Goal: Check status: Check status

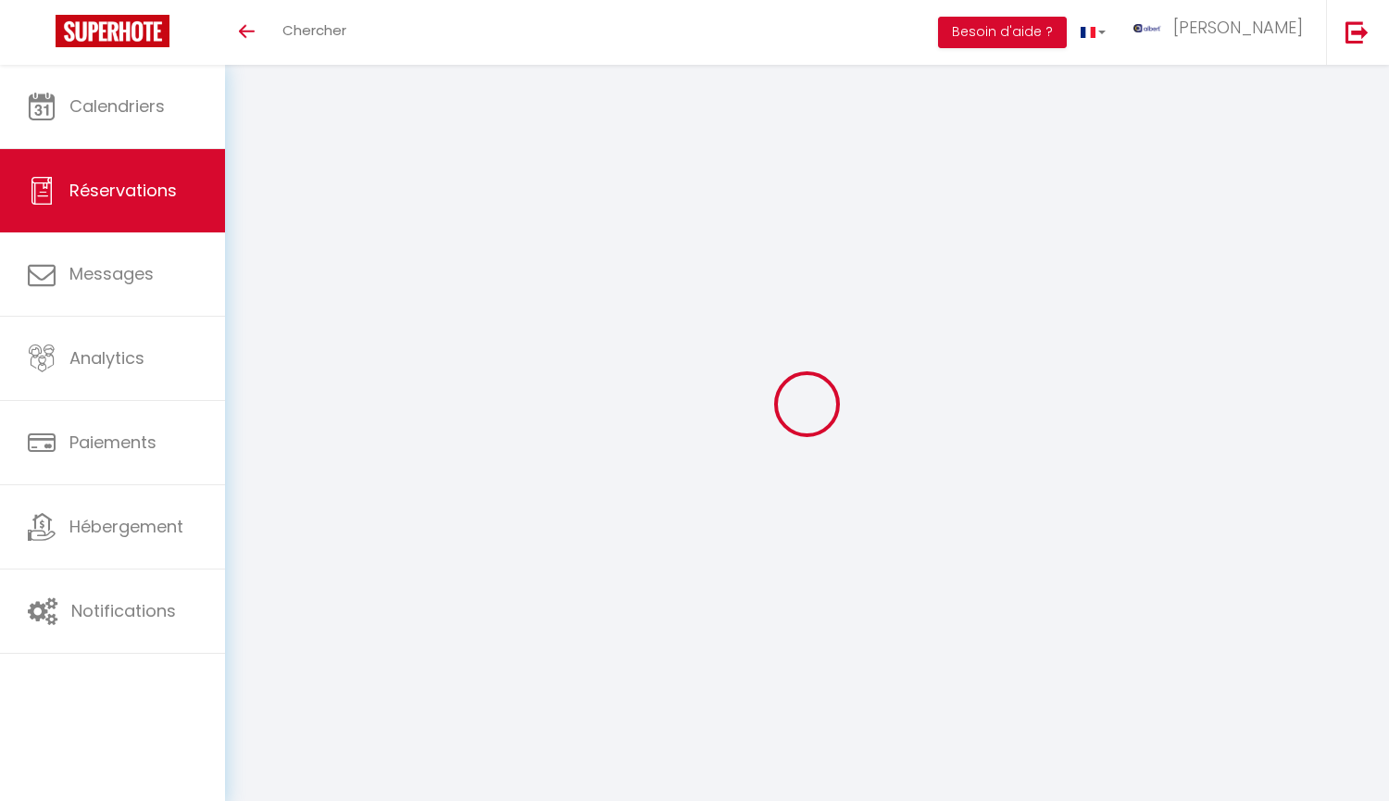
select select "not_cancelled"
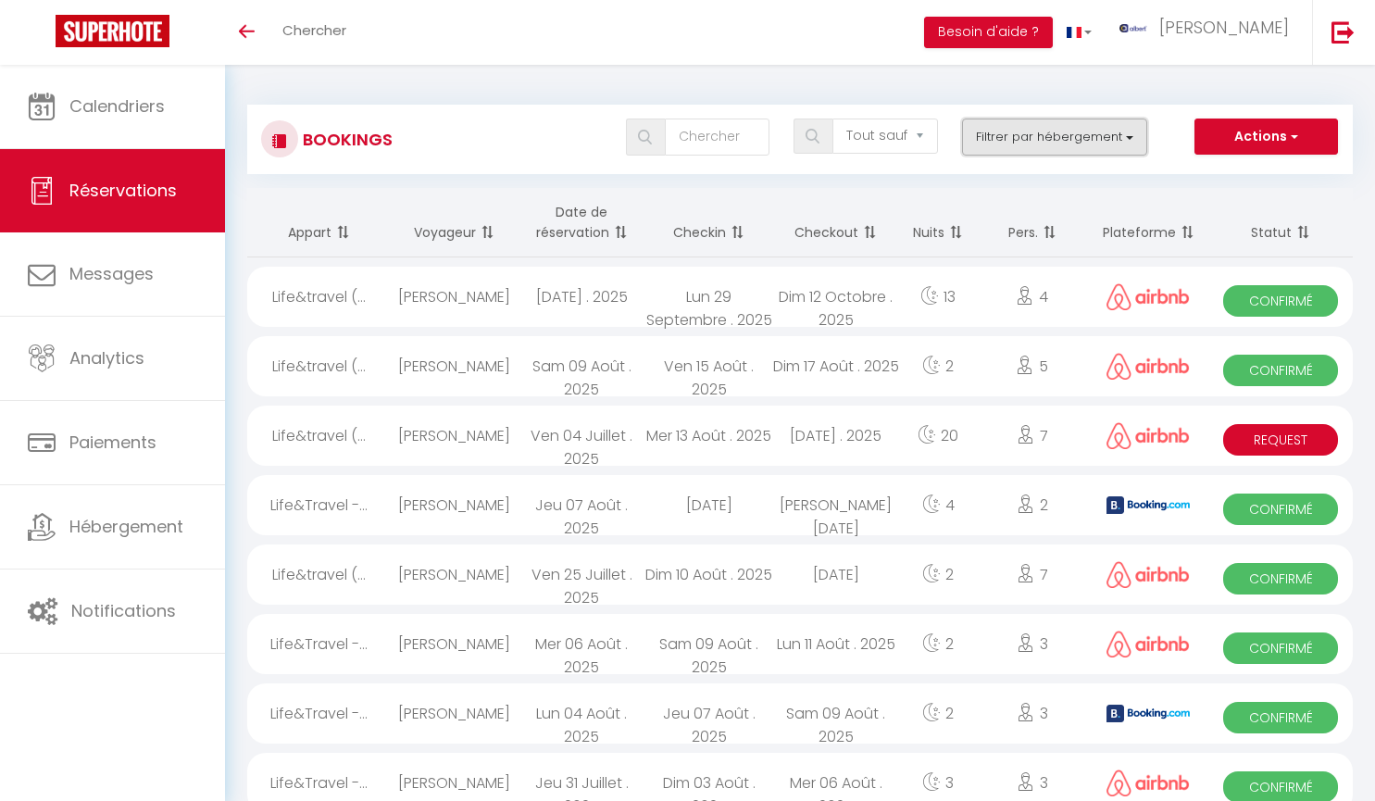
click at [1132, 133] on button "Filtrer par hébergement" at bounding box center [1054, 136] width 185 height 37
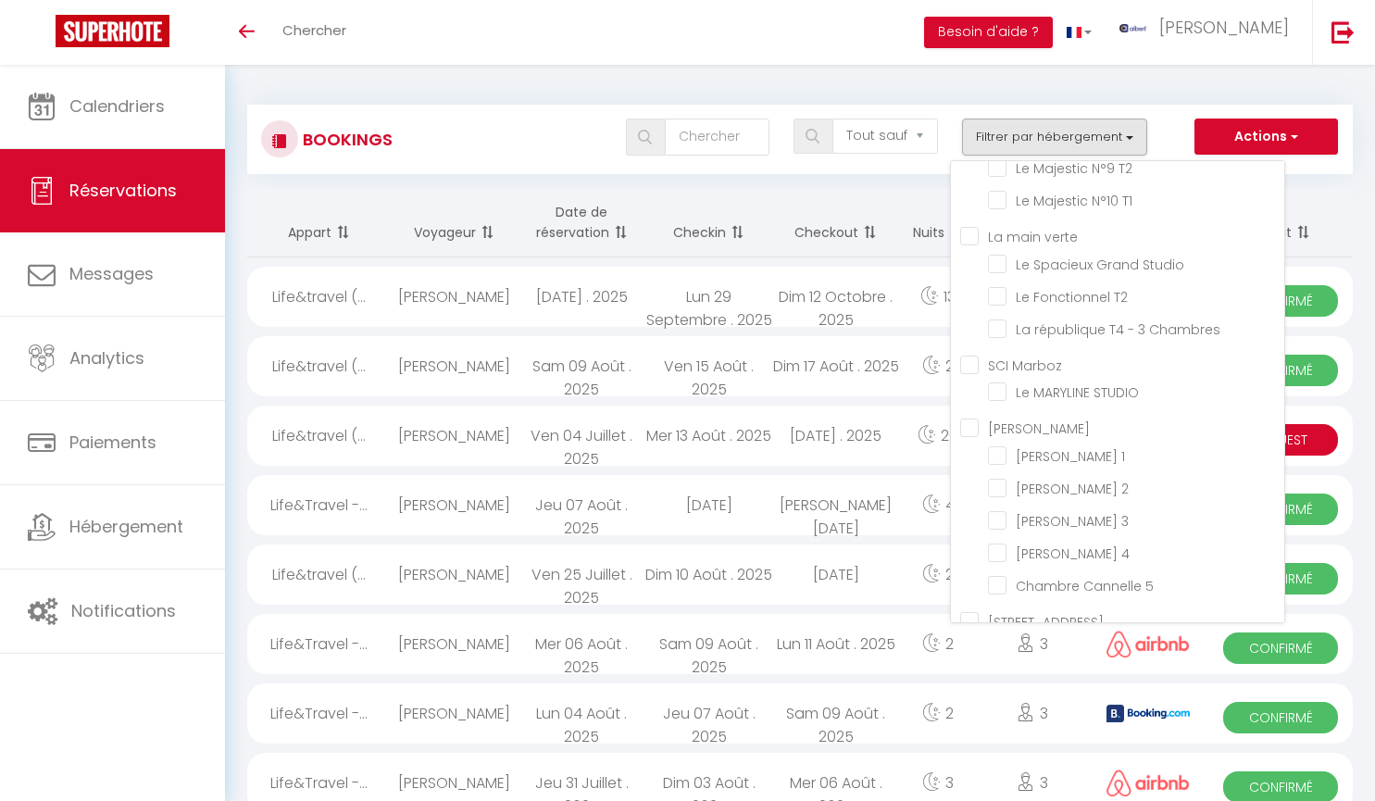
scroll to position [2464, 0]
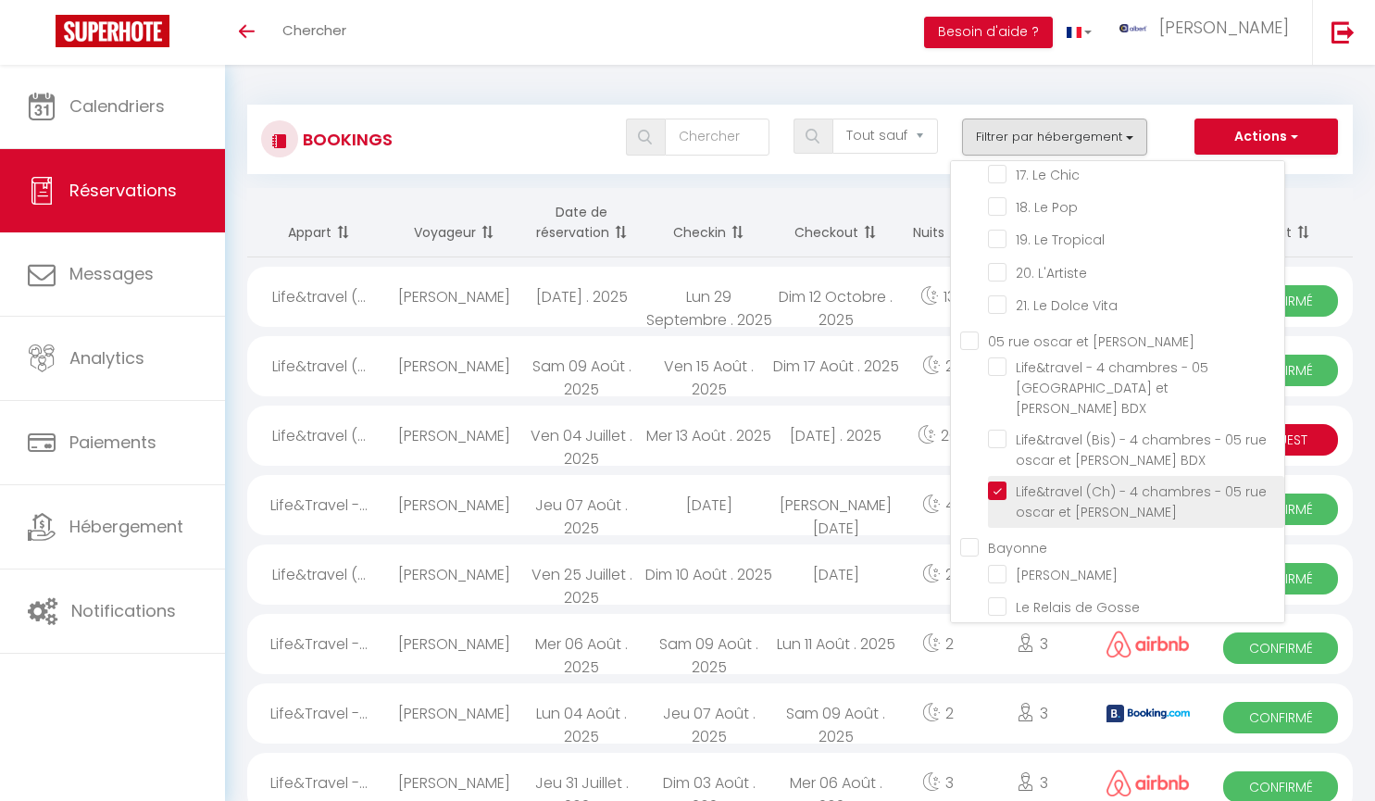
click at [990, 500] on input "Life&travel (Ch) - 4 chambres - 05 rue oscar et [PERSON_NAME]" at bounding box center [1136, 490] width 296 height 19
checkbox input "false"
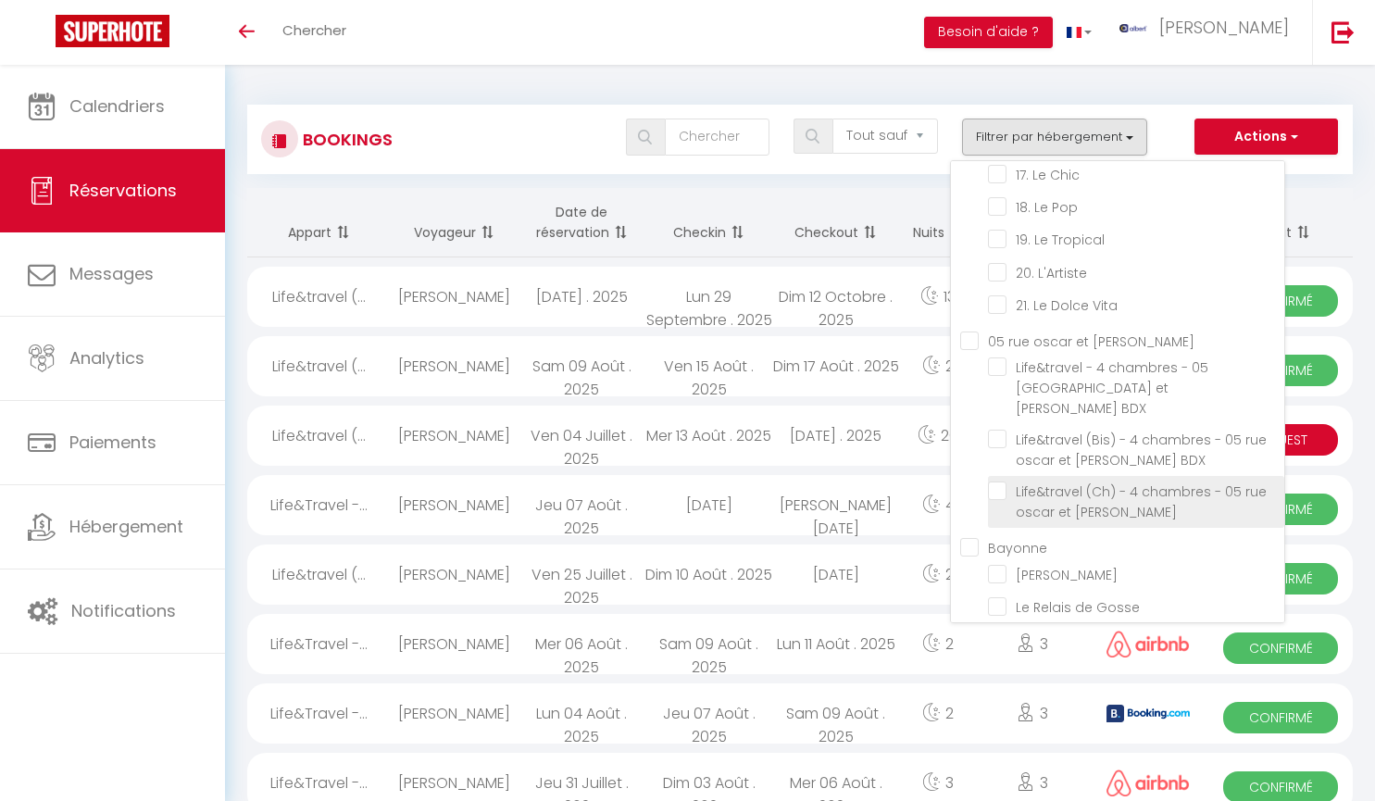
checkbox input "false"
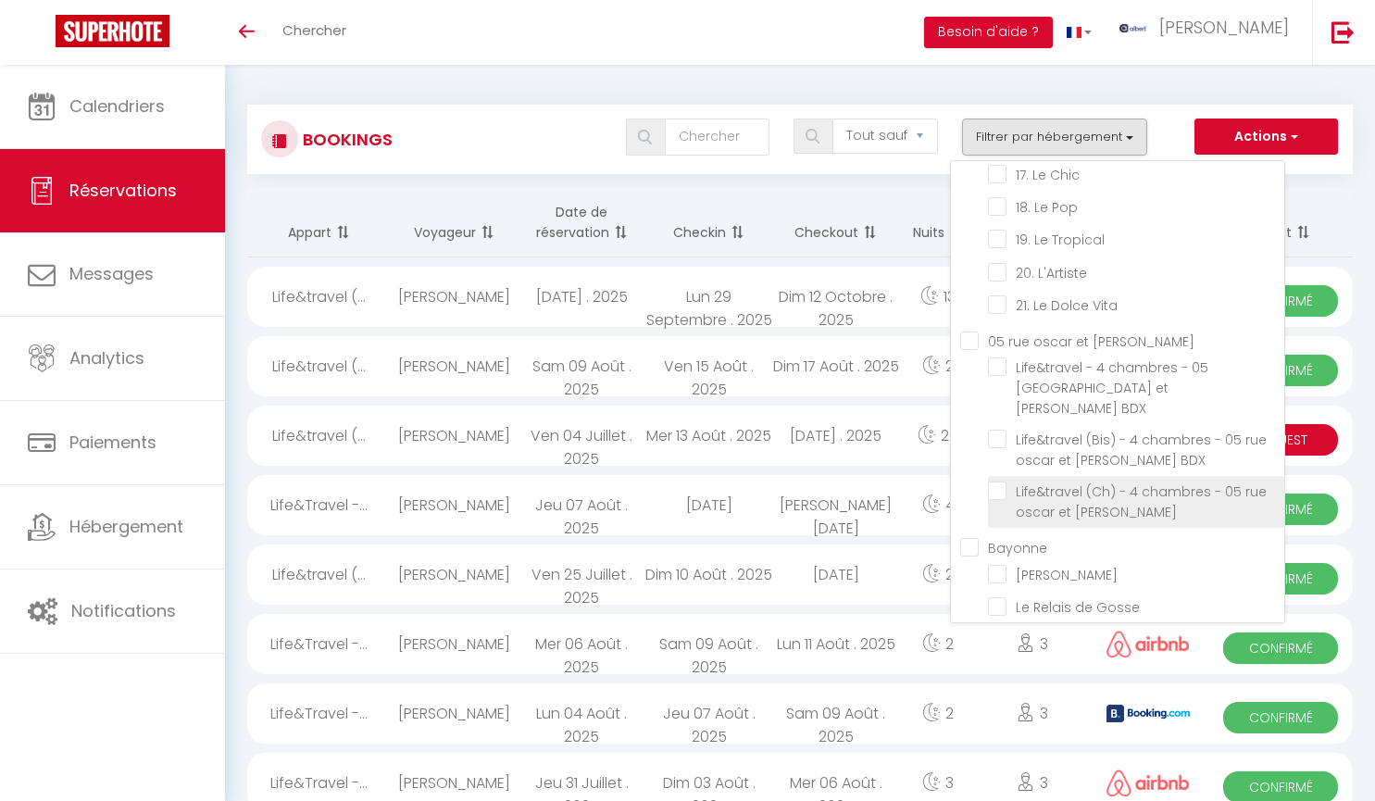
checkbox input "false"
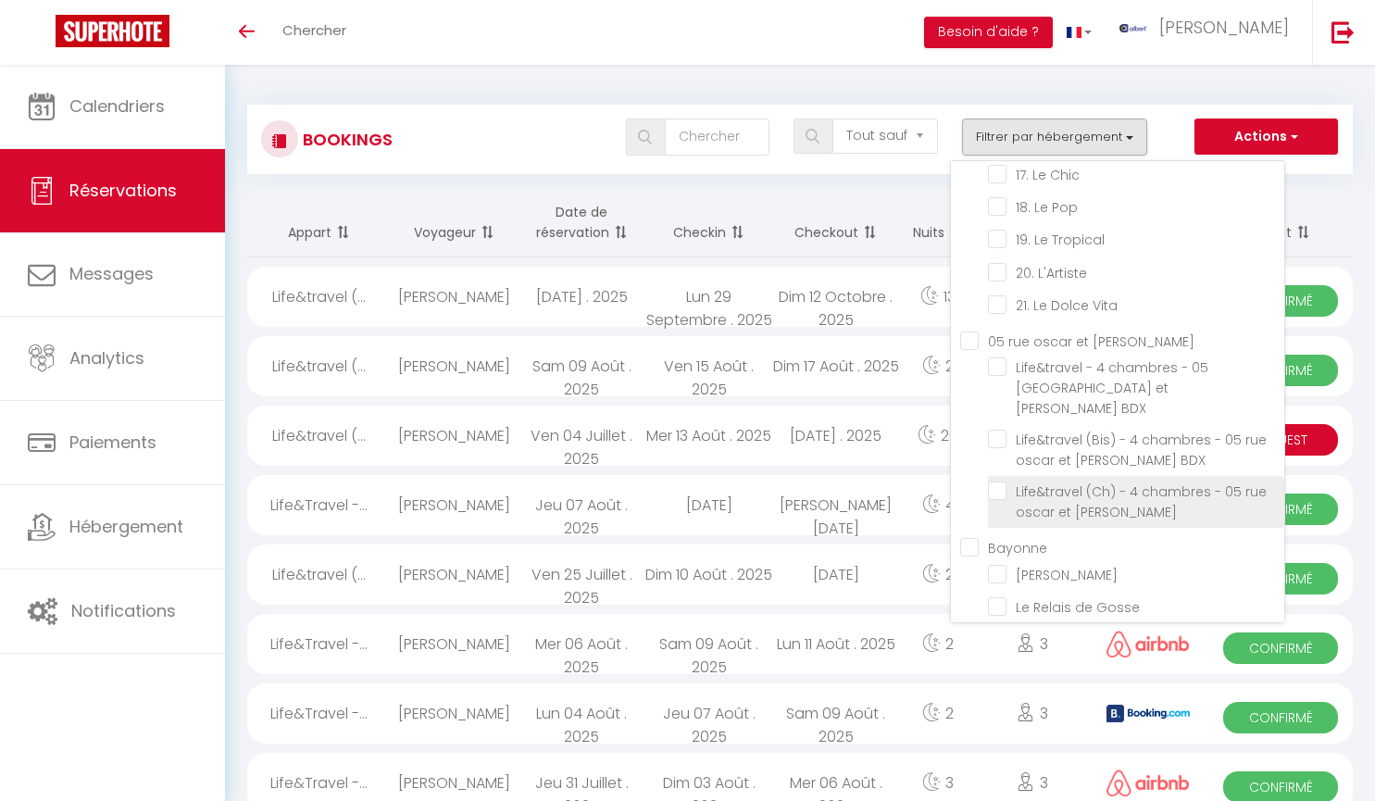
checkbox input "false"
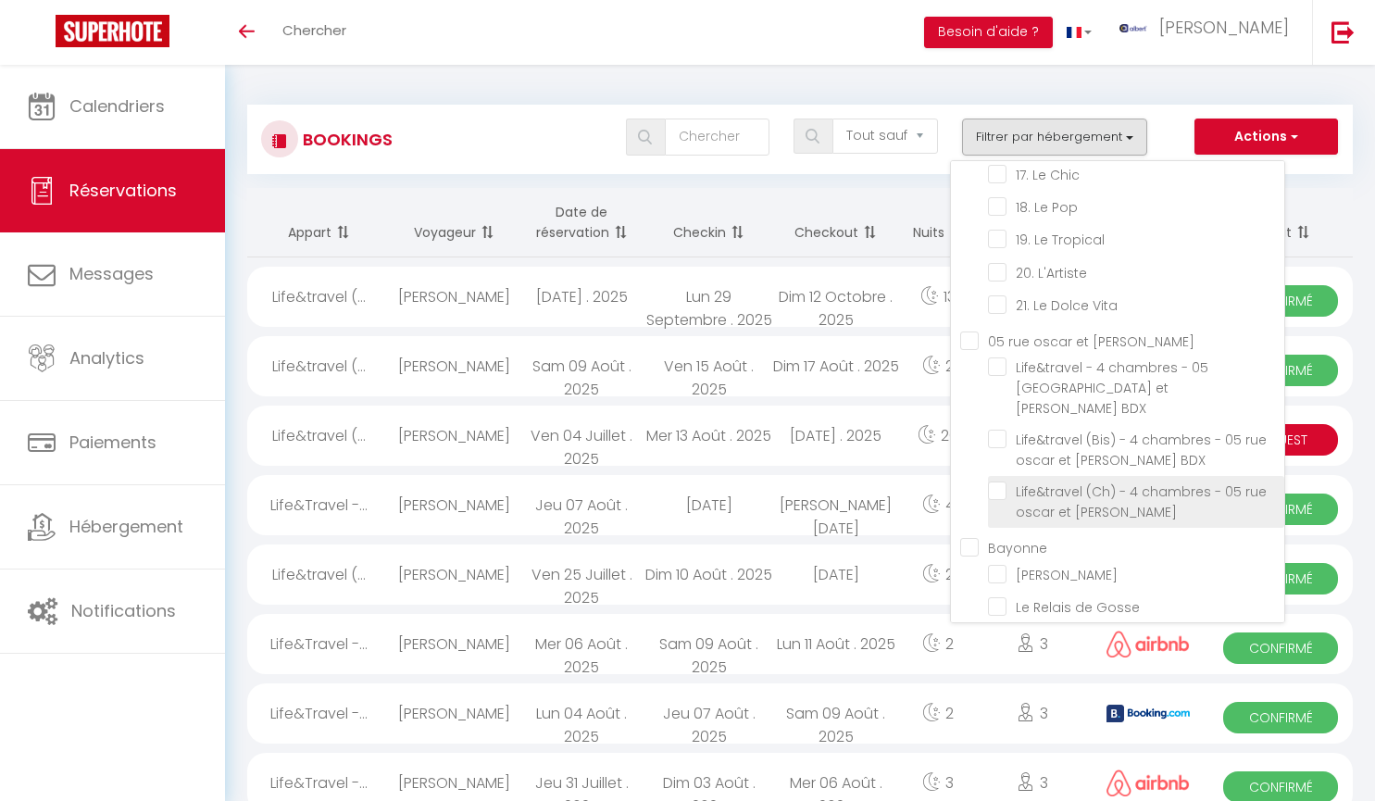
checkbox input "false"
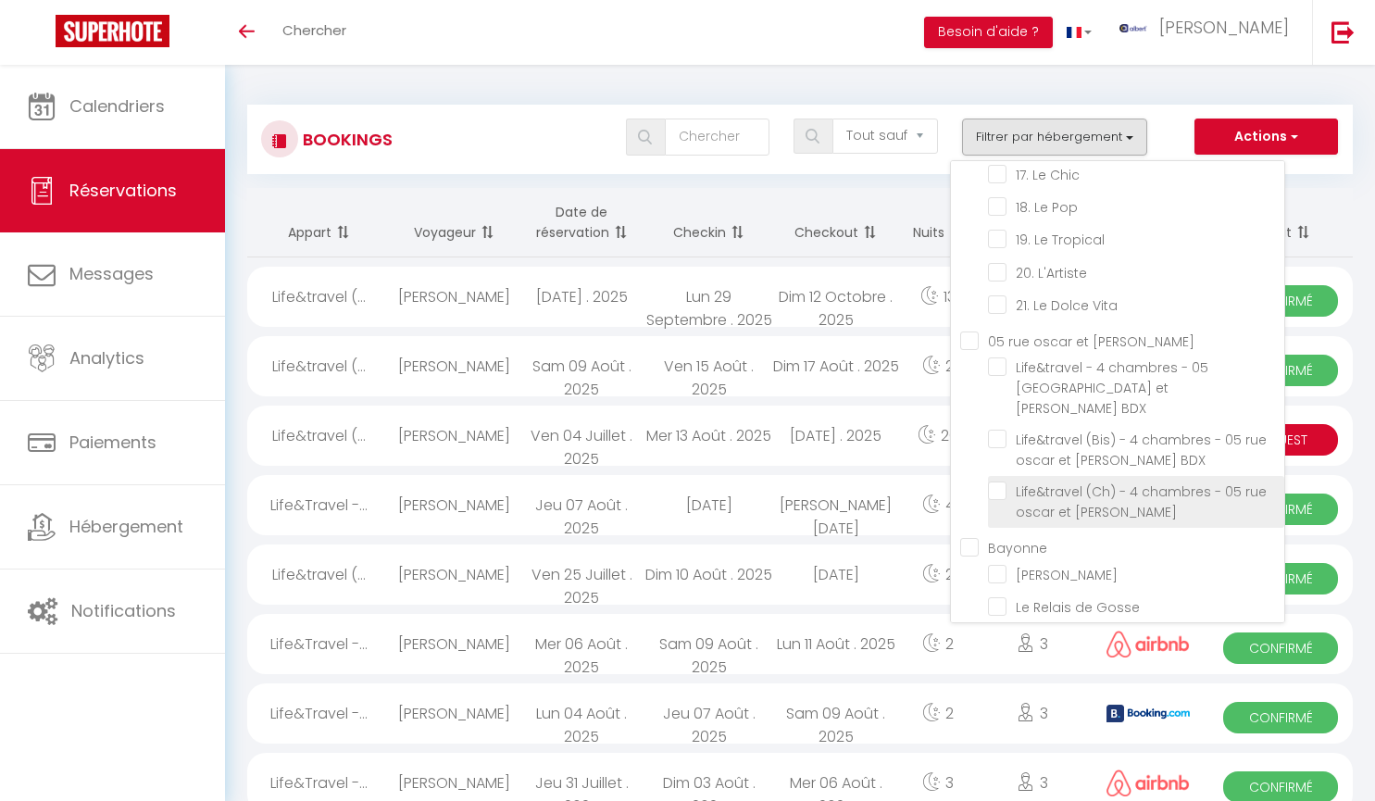
checkbox input "false"
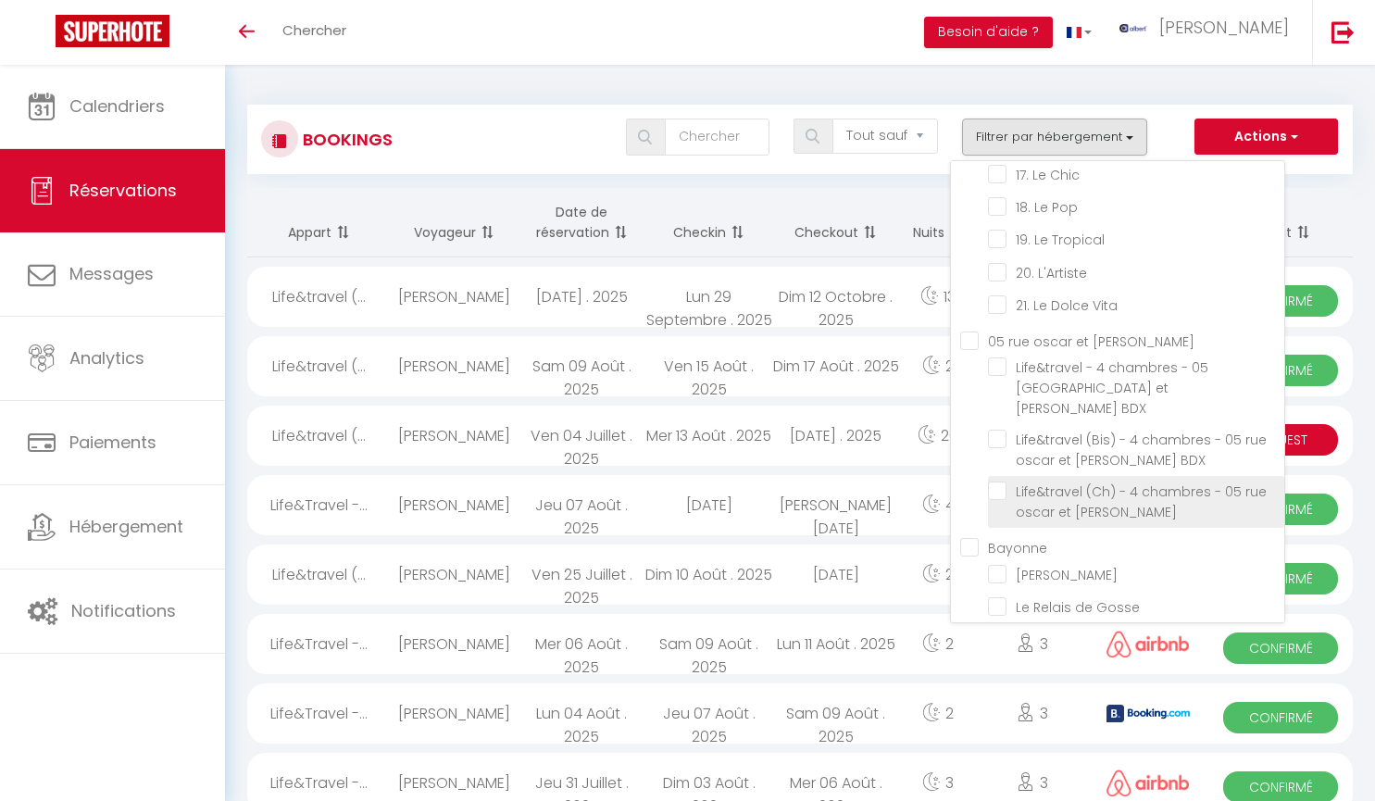
checkbox input "false"
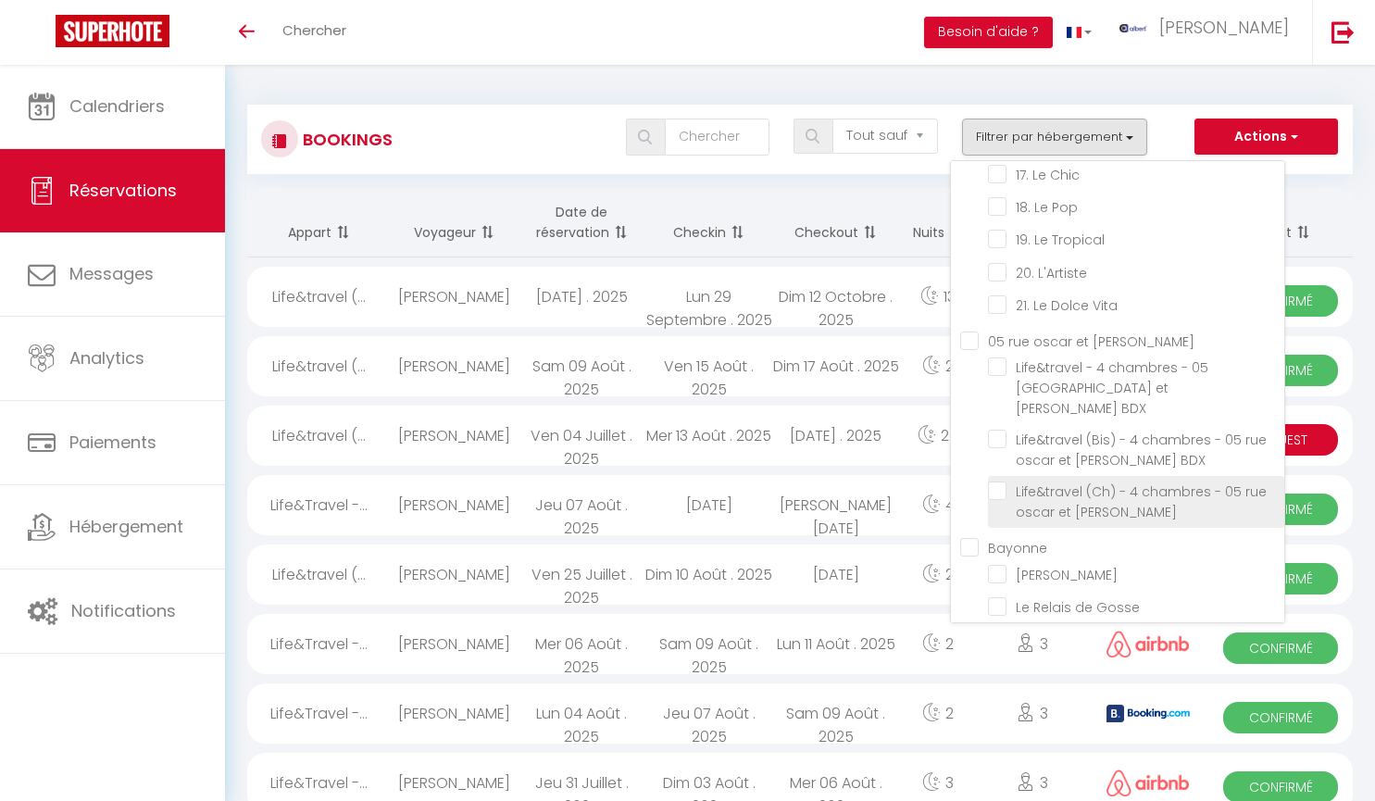
checkbox input "false"
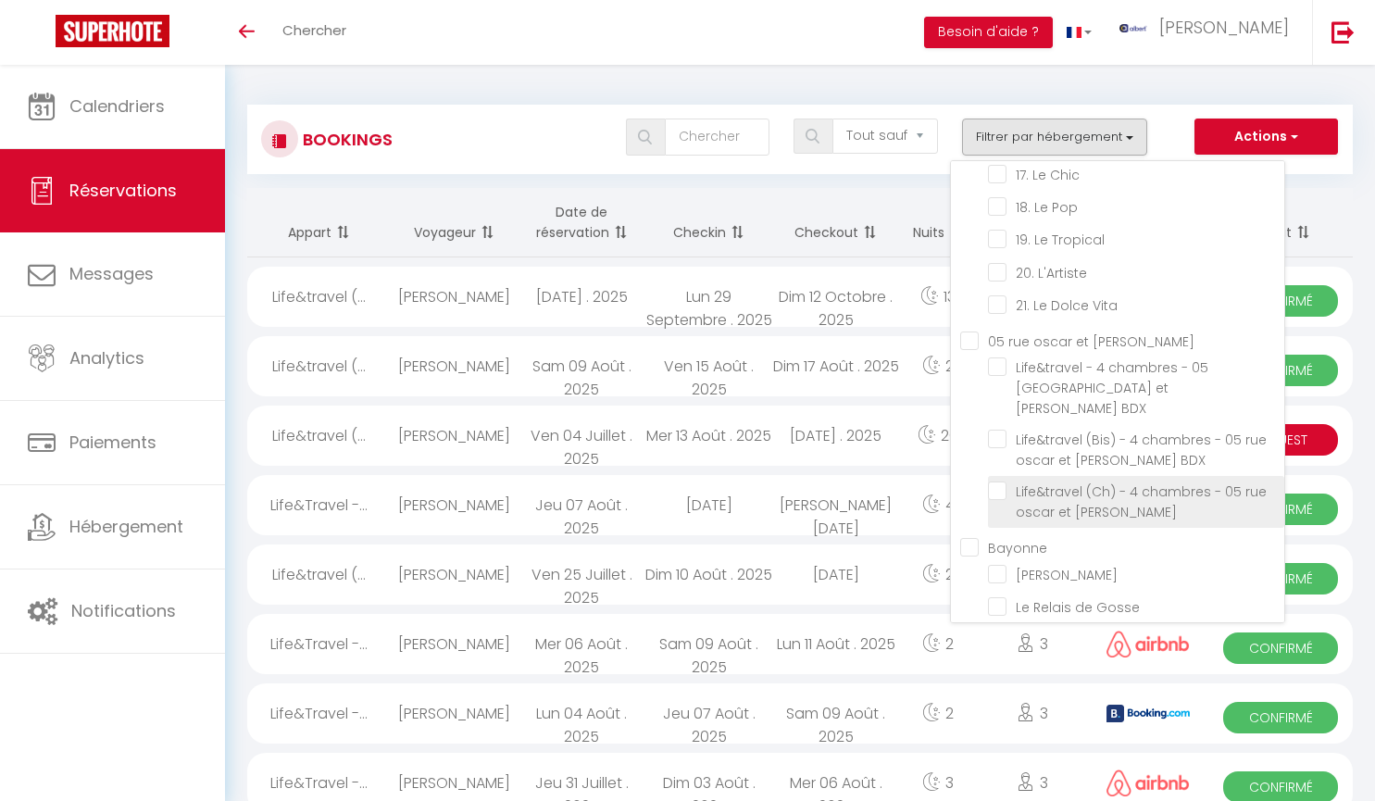
checkbox input "false"
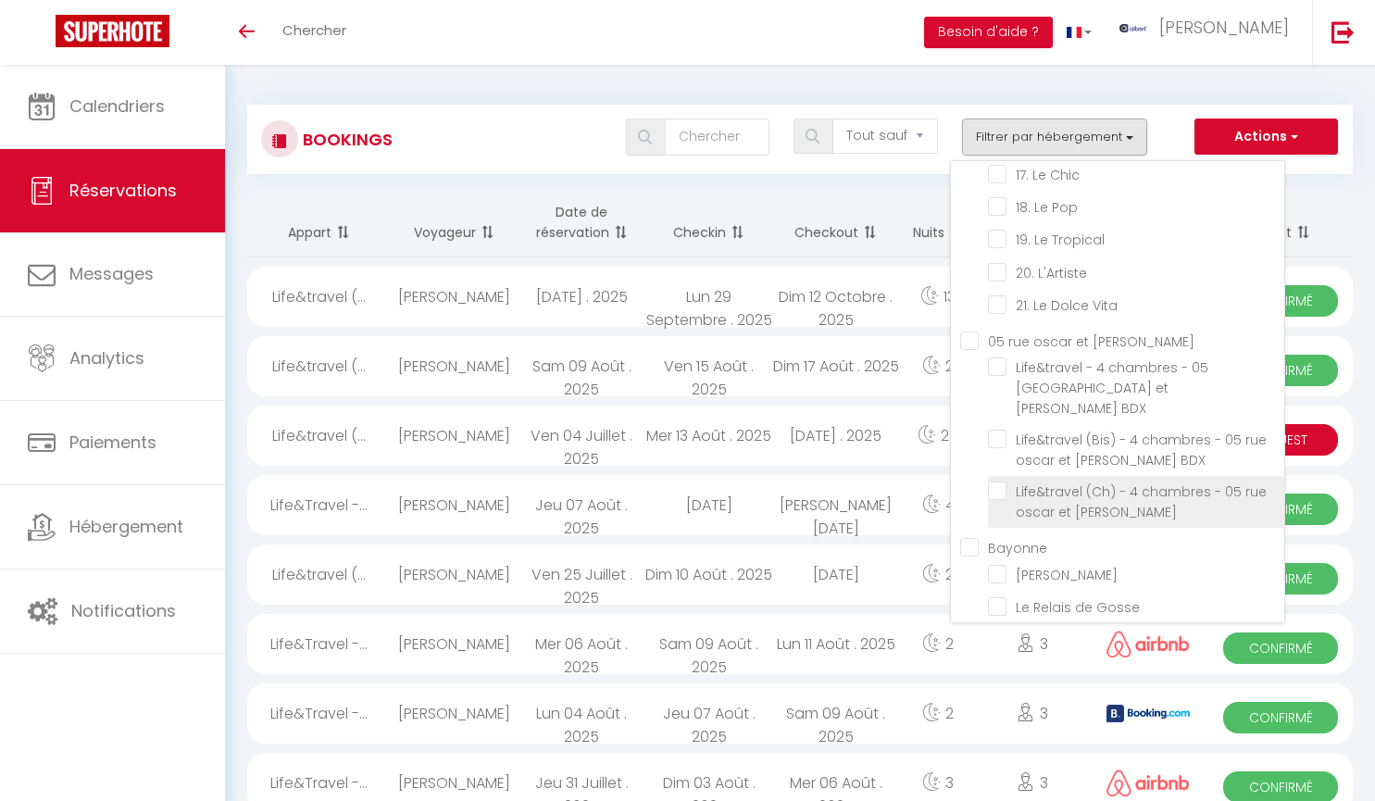
checkbox input "false"
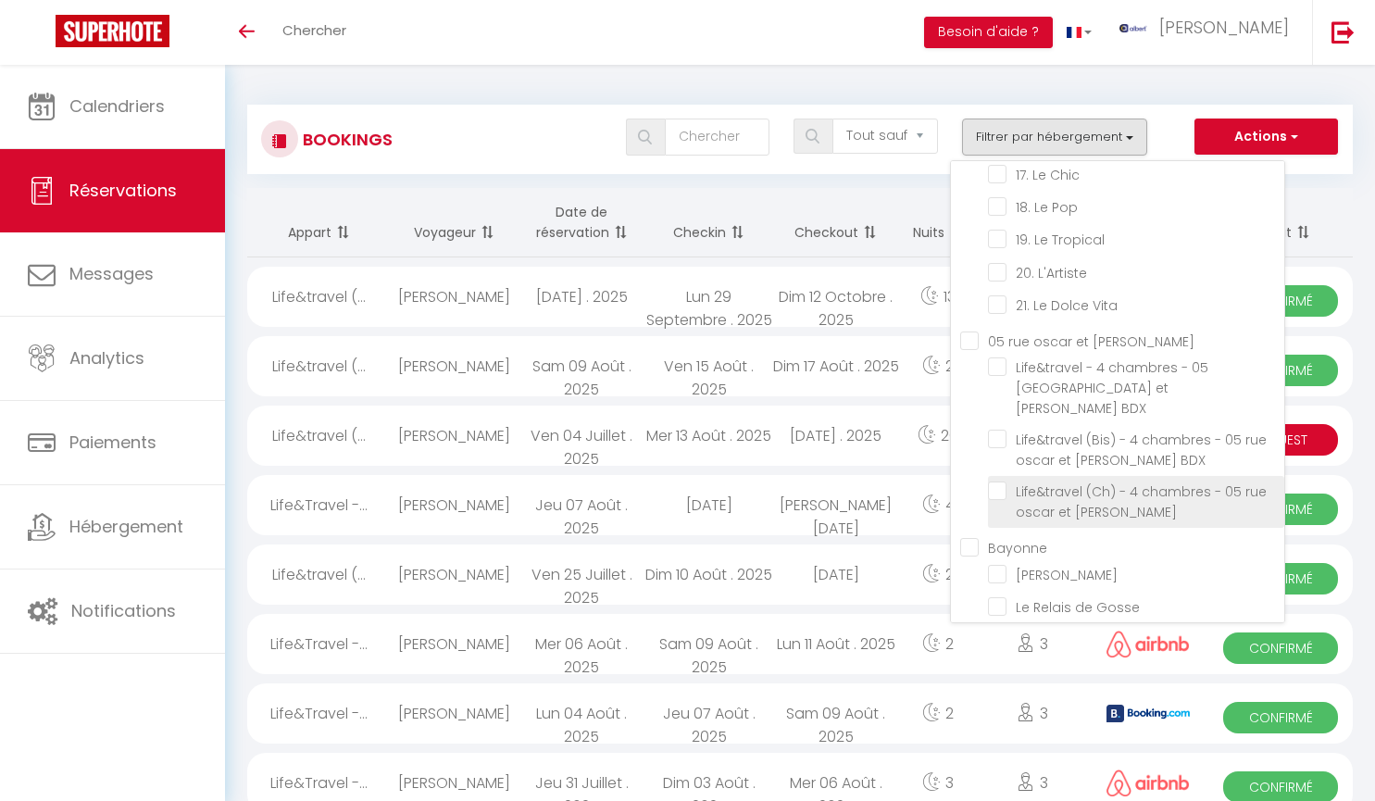
checkbox input "false"
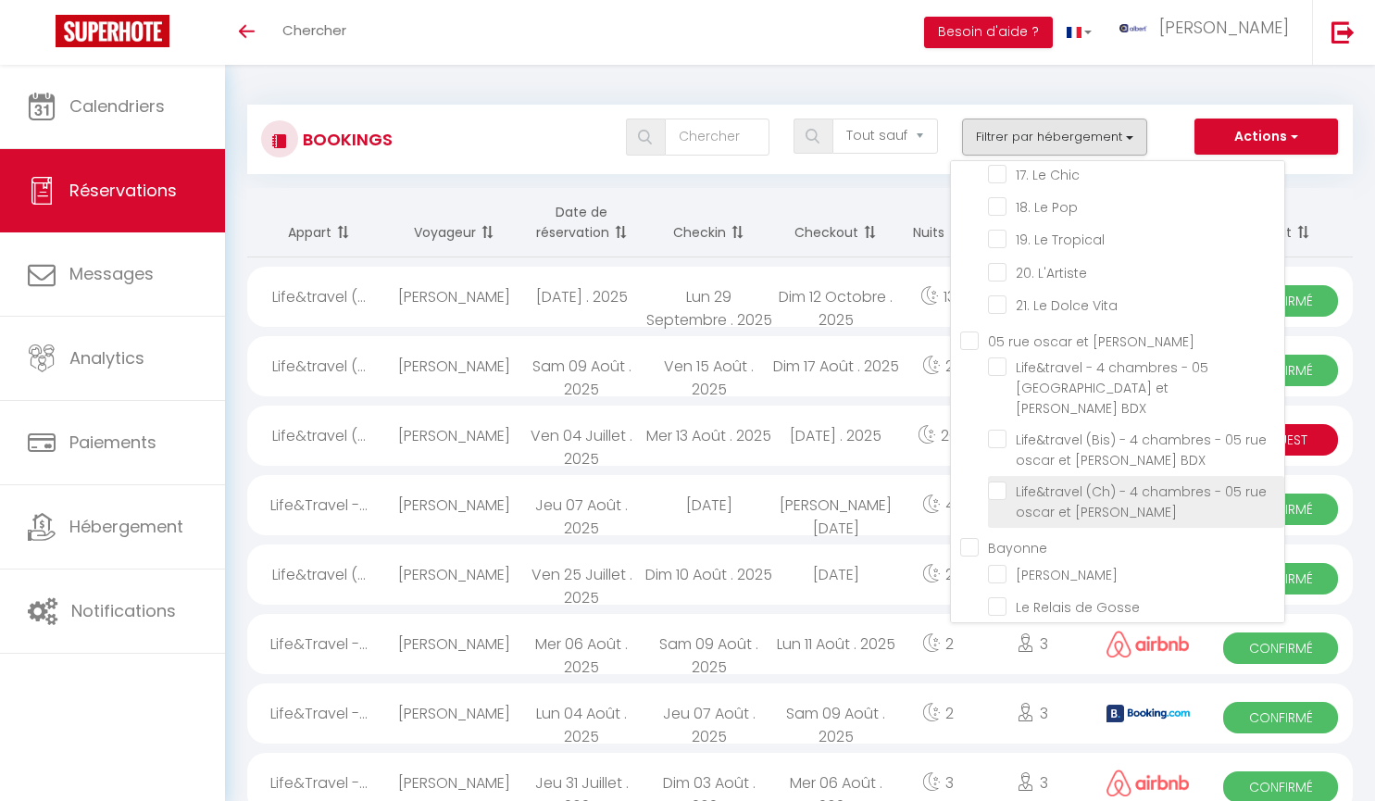
checkbox input "false"
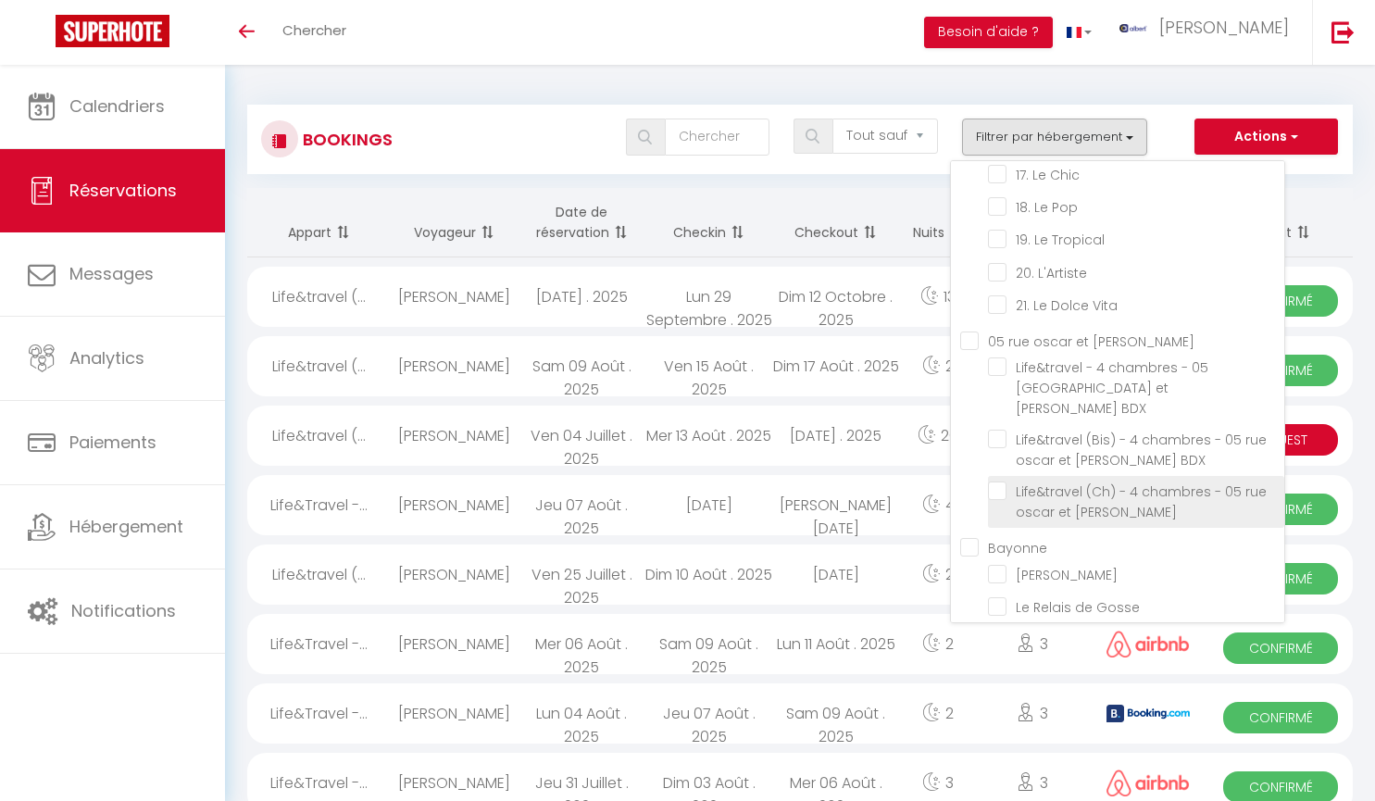
checkbox input "false"
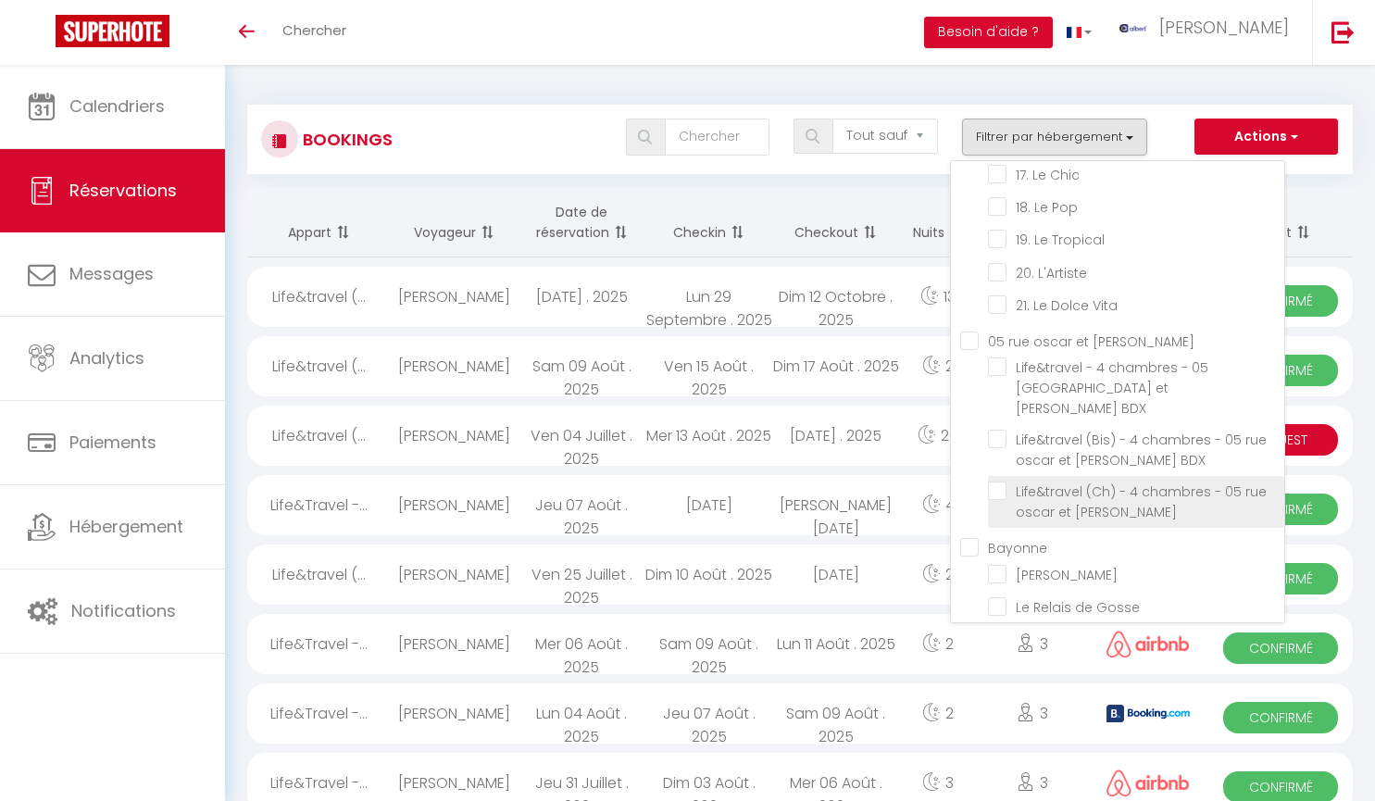
checkbox input "false"
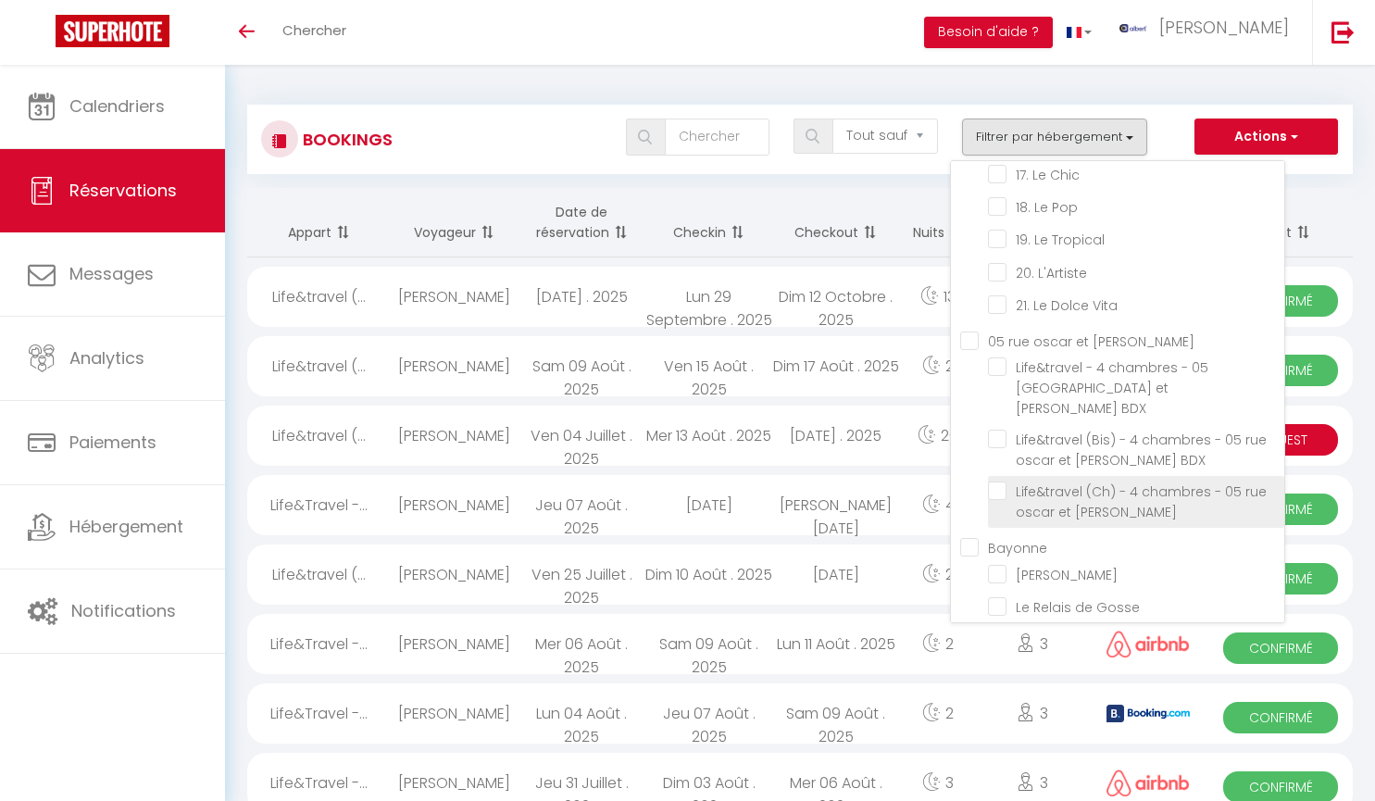
checkbox input "false"
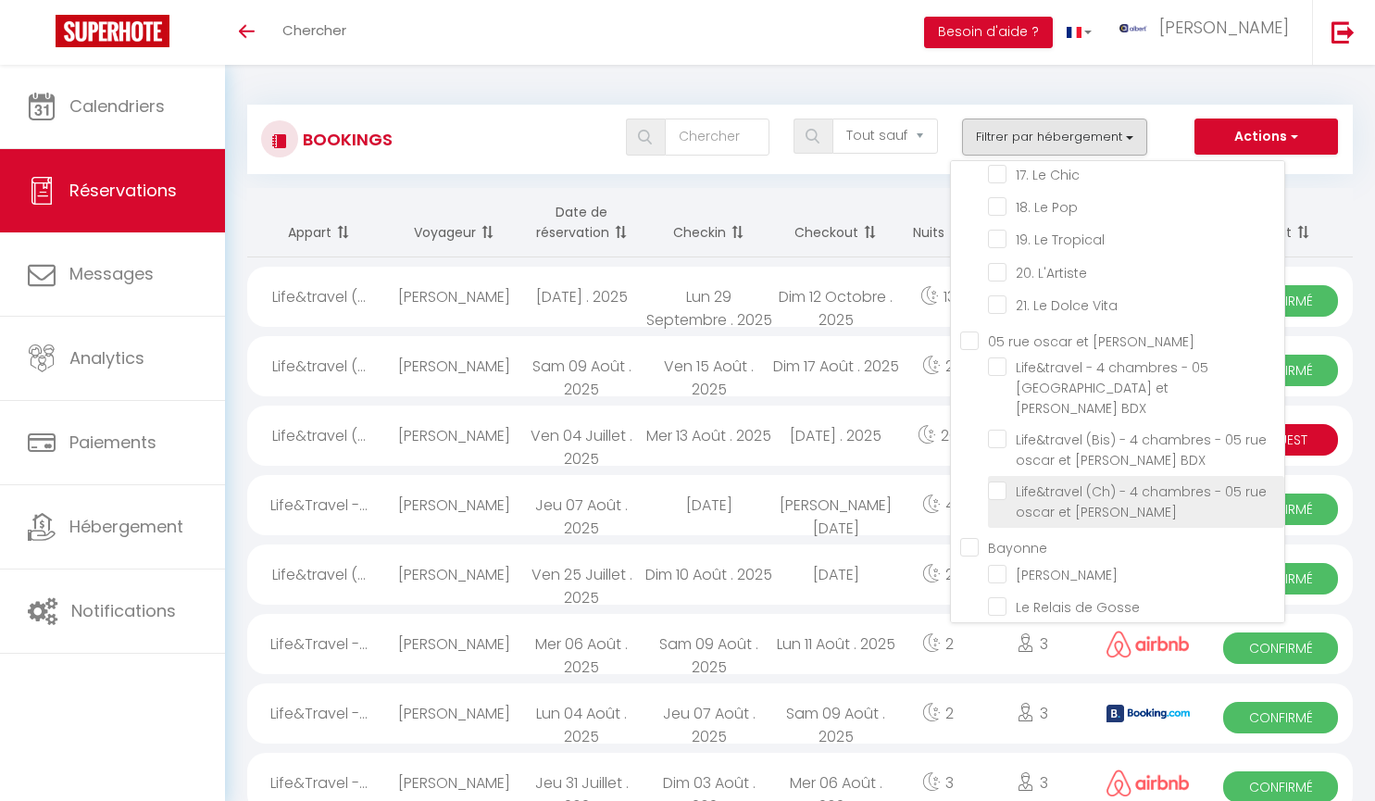
checkbox input "false"
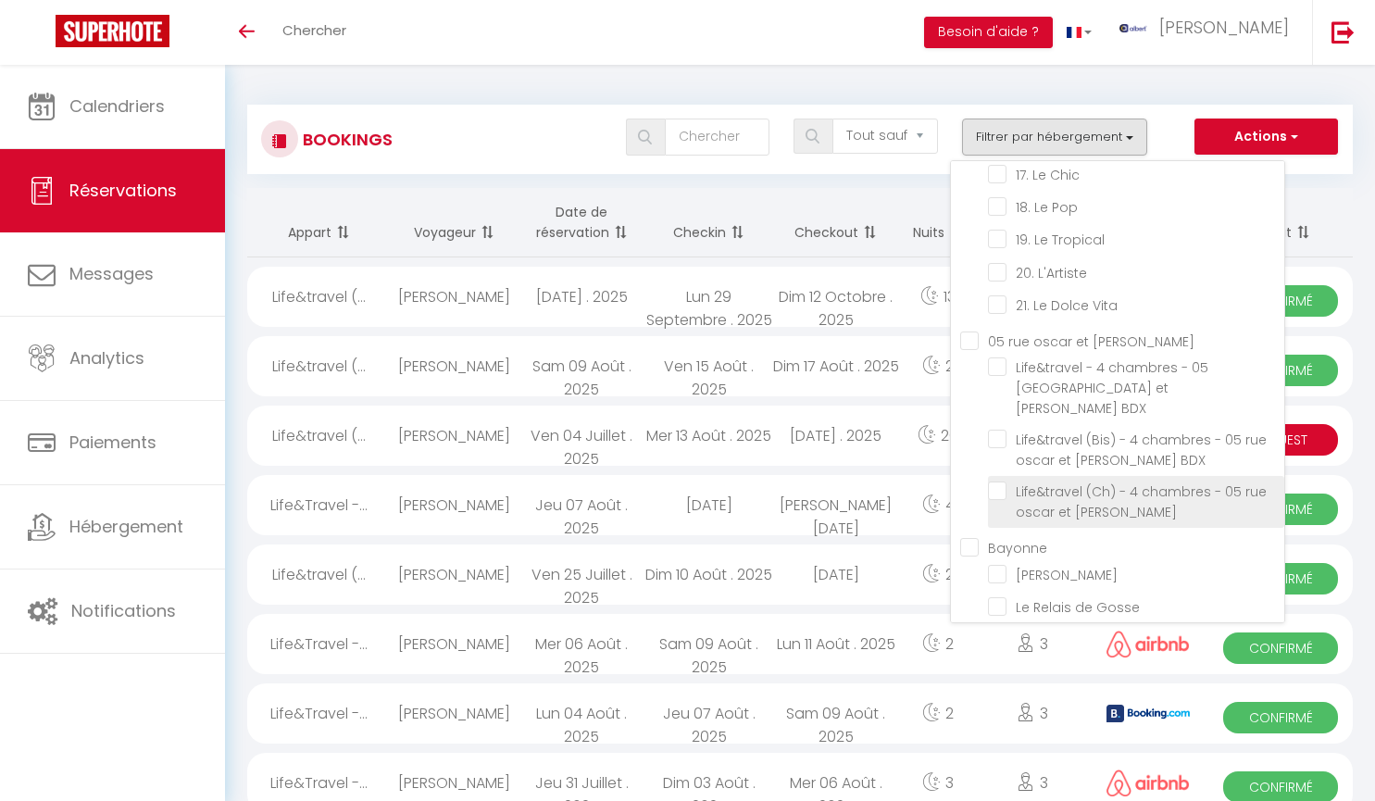
checkbox input "false"
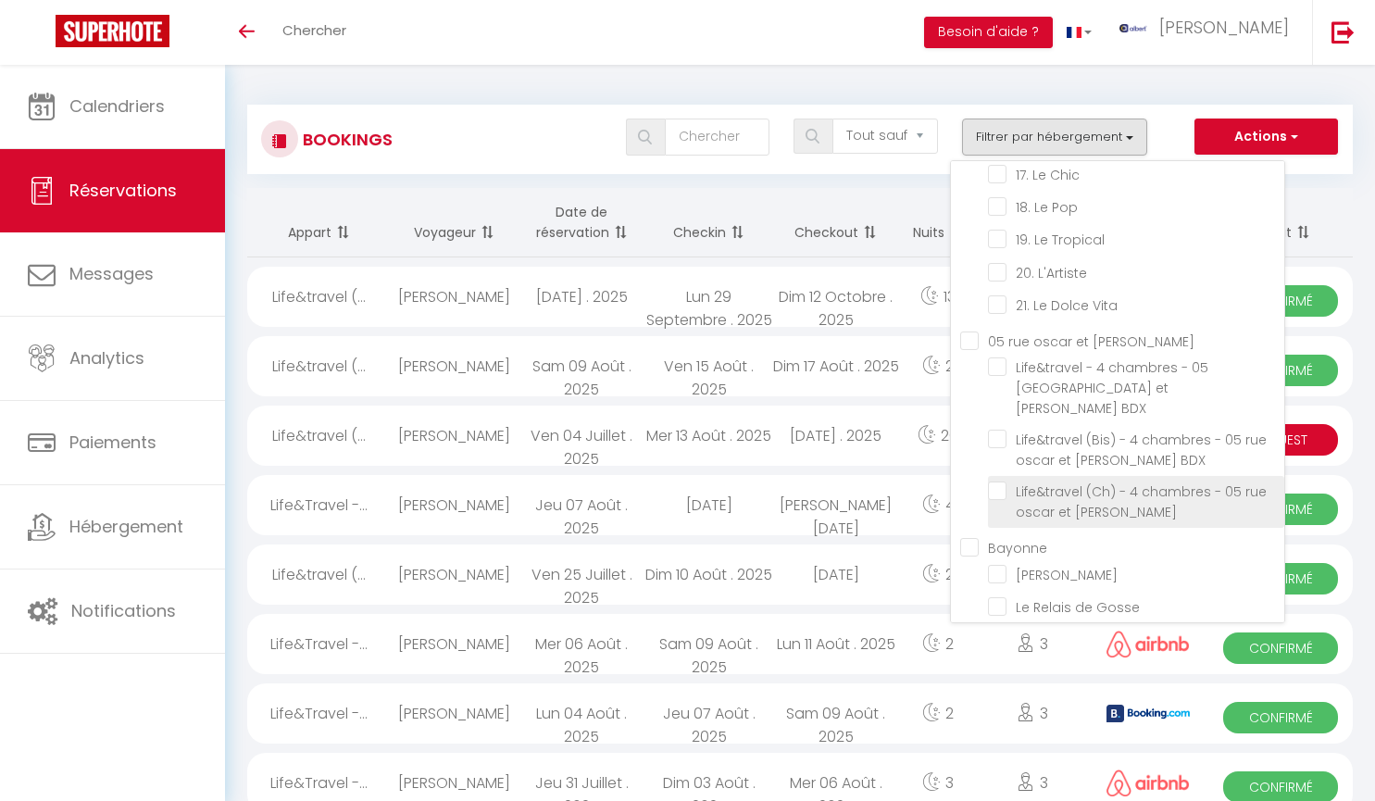
checkbox input "false"
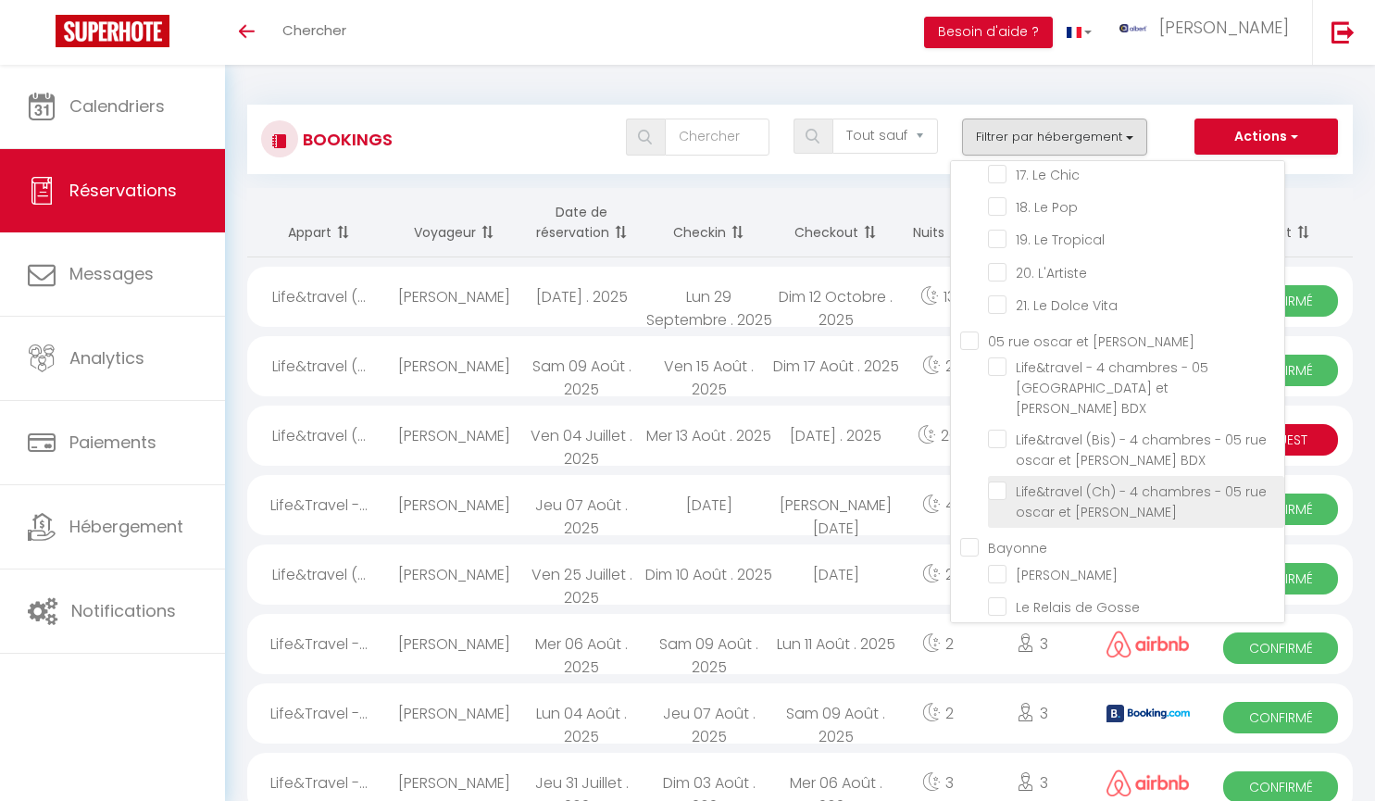
checkbox input "false"
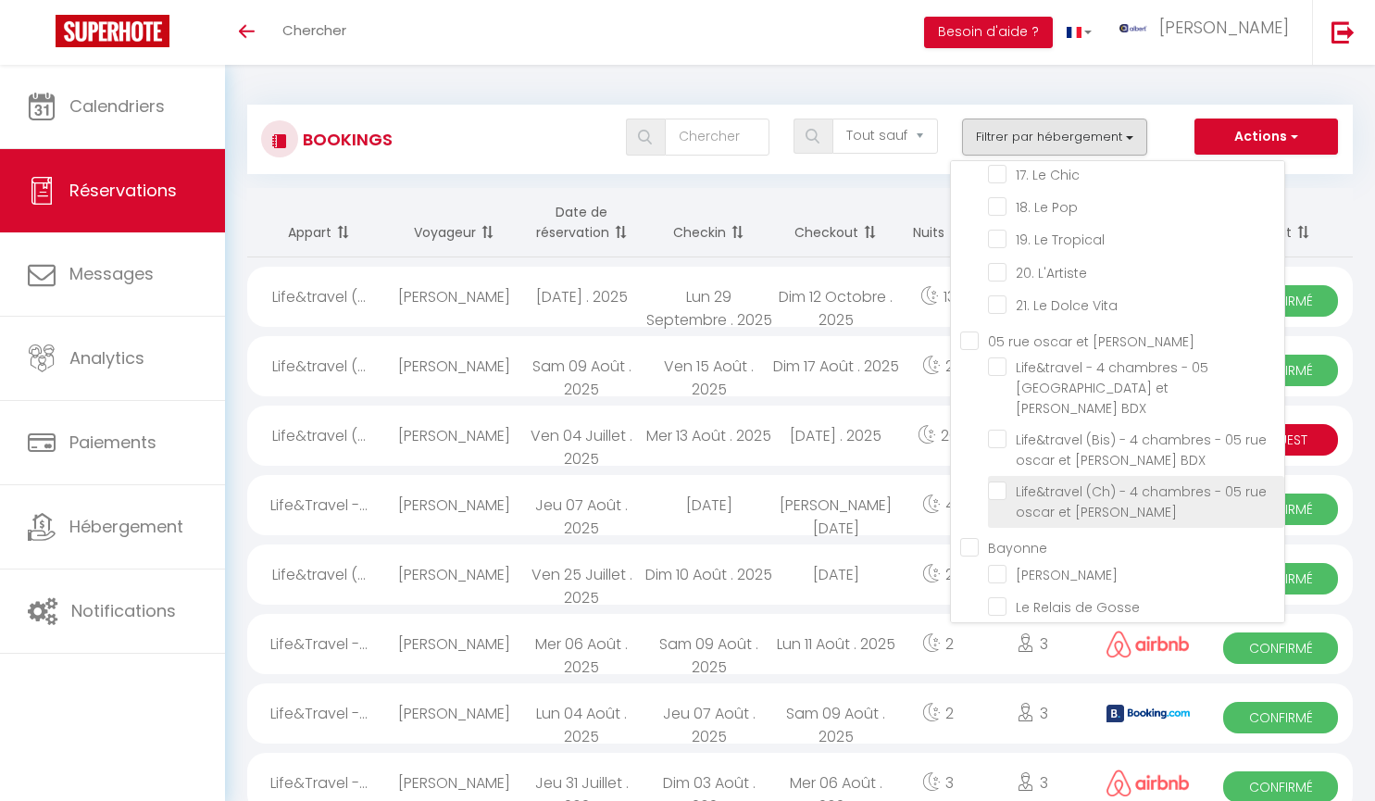
checkbox input "false"
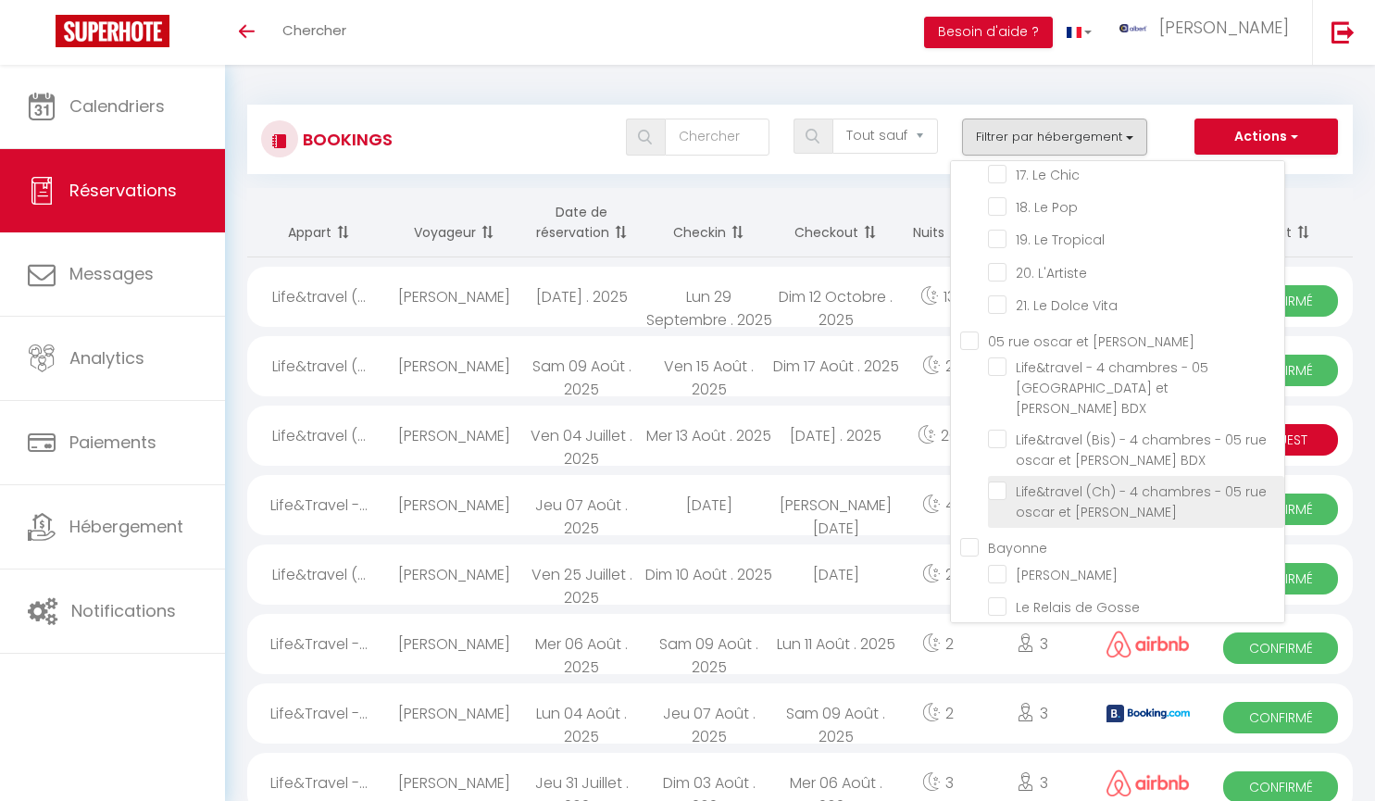
checkbox input "false"
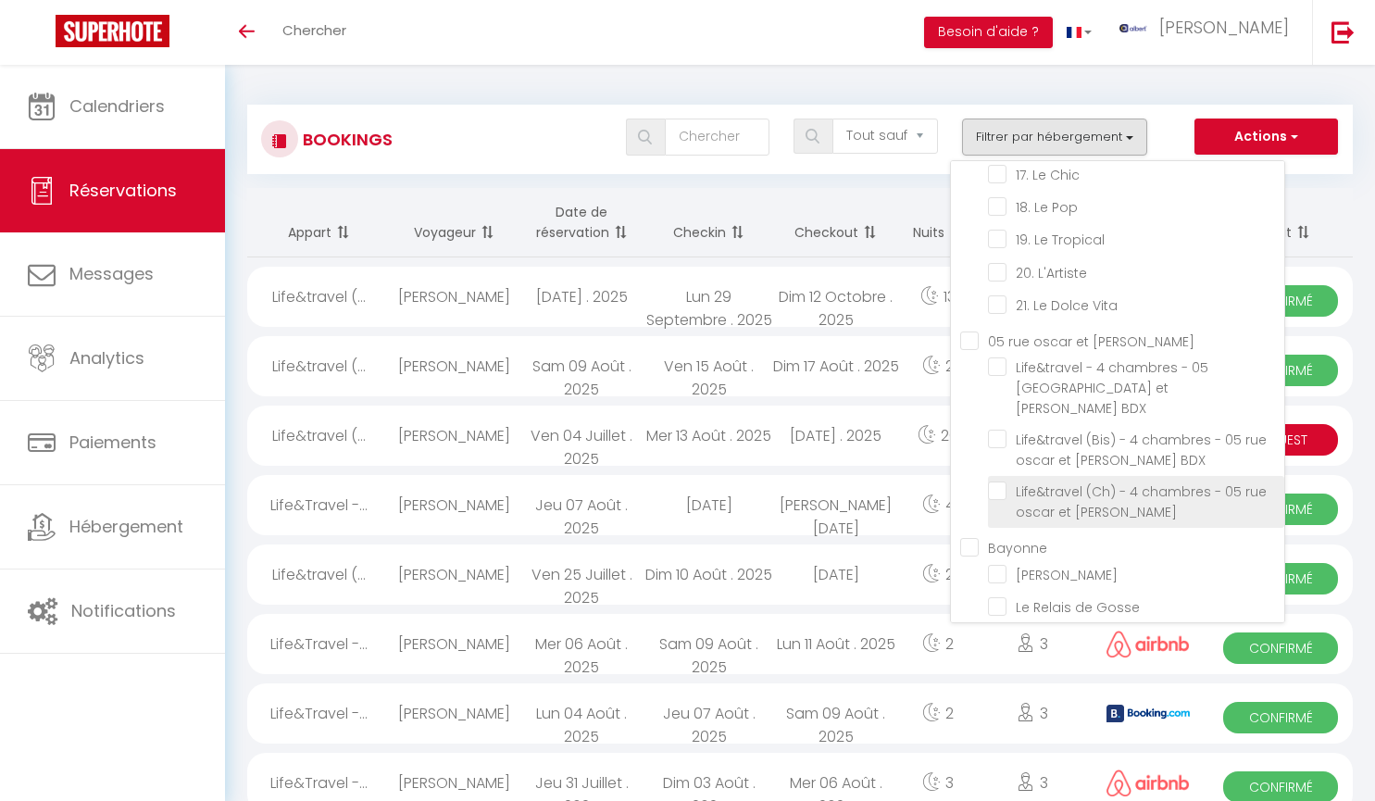
checkbox input "false"
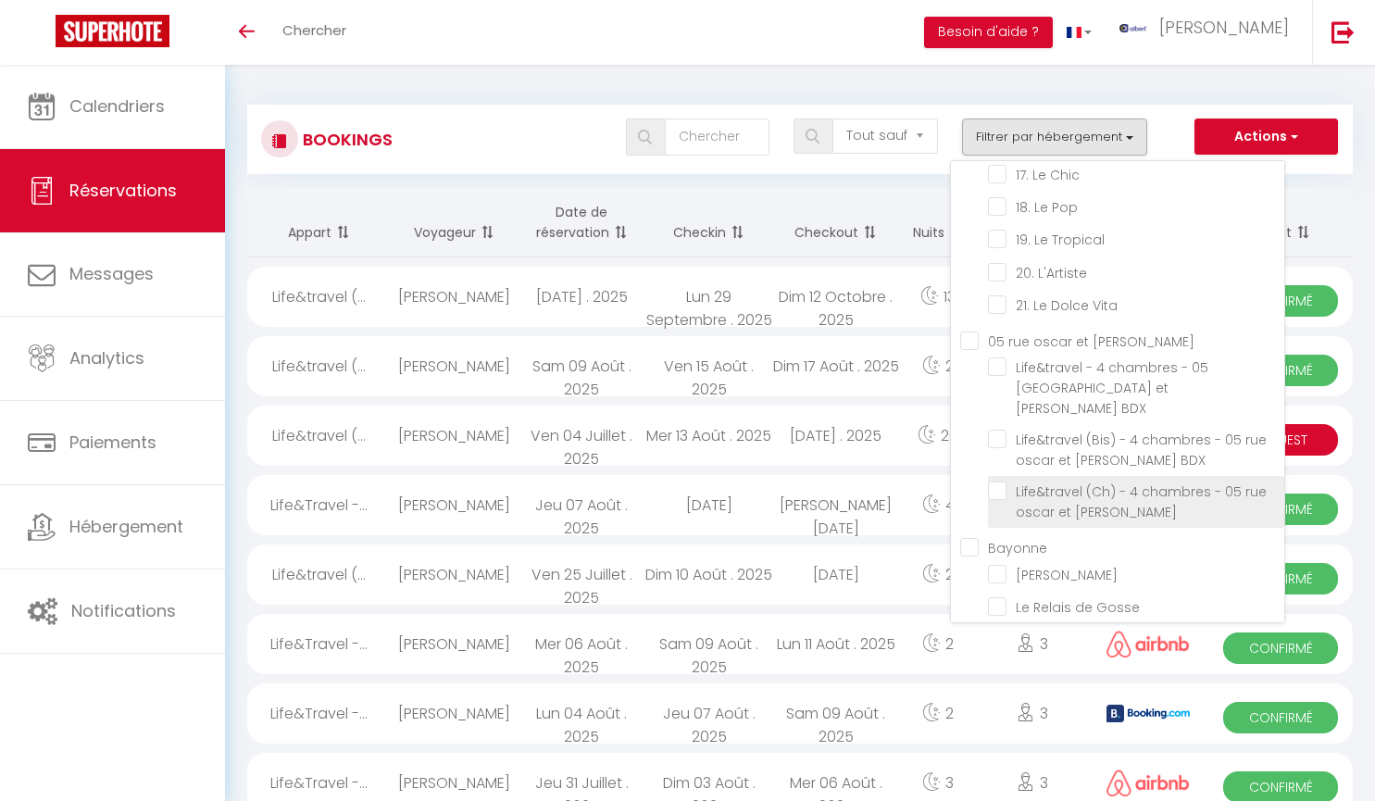
checkbox input "false"
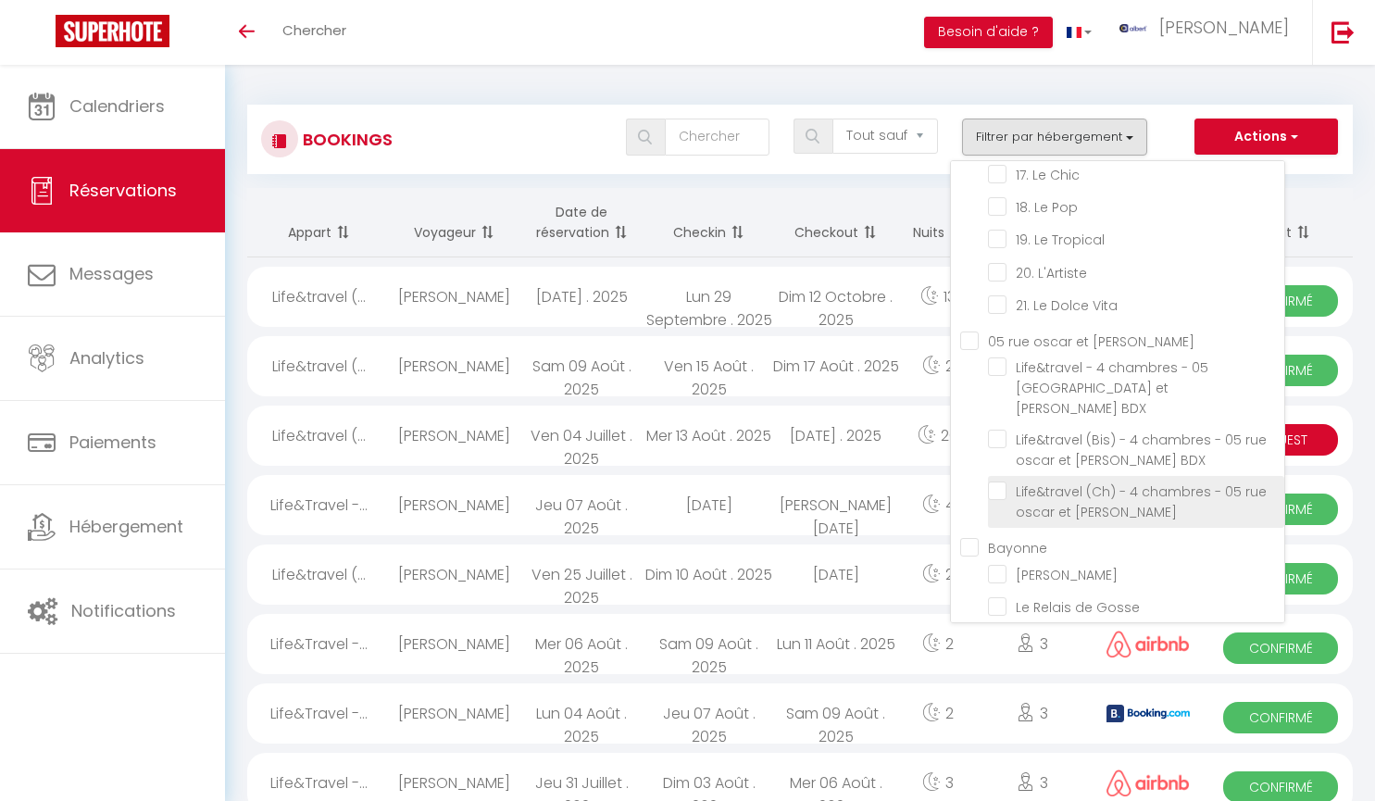
checkbox input "false"
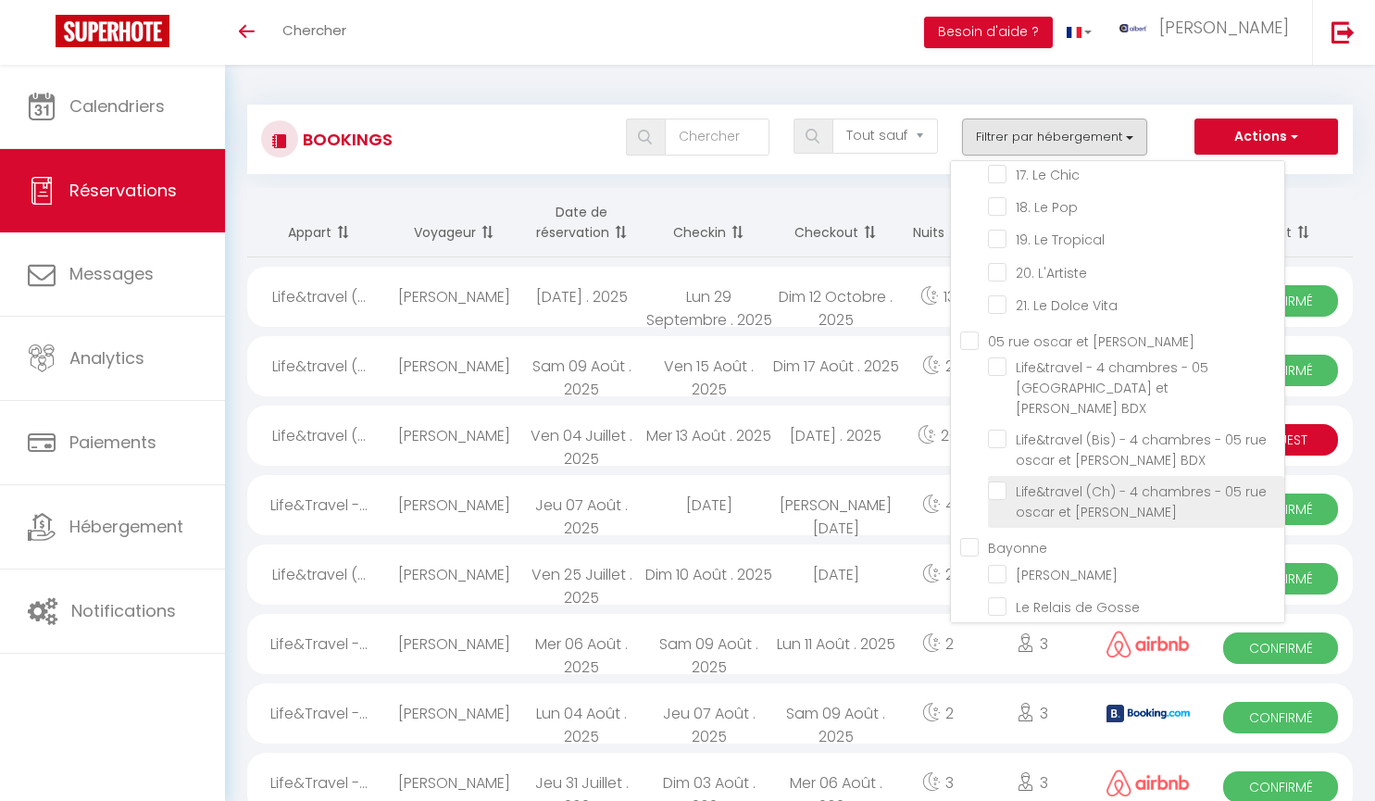
checkbox input "false"
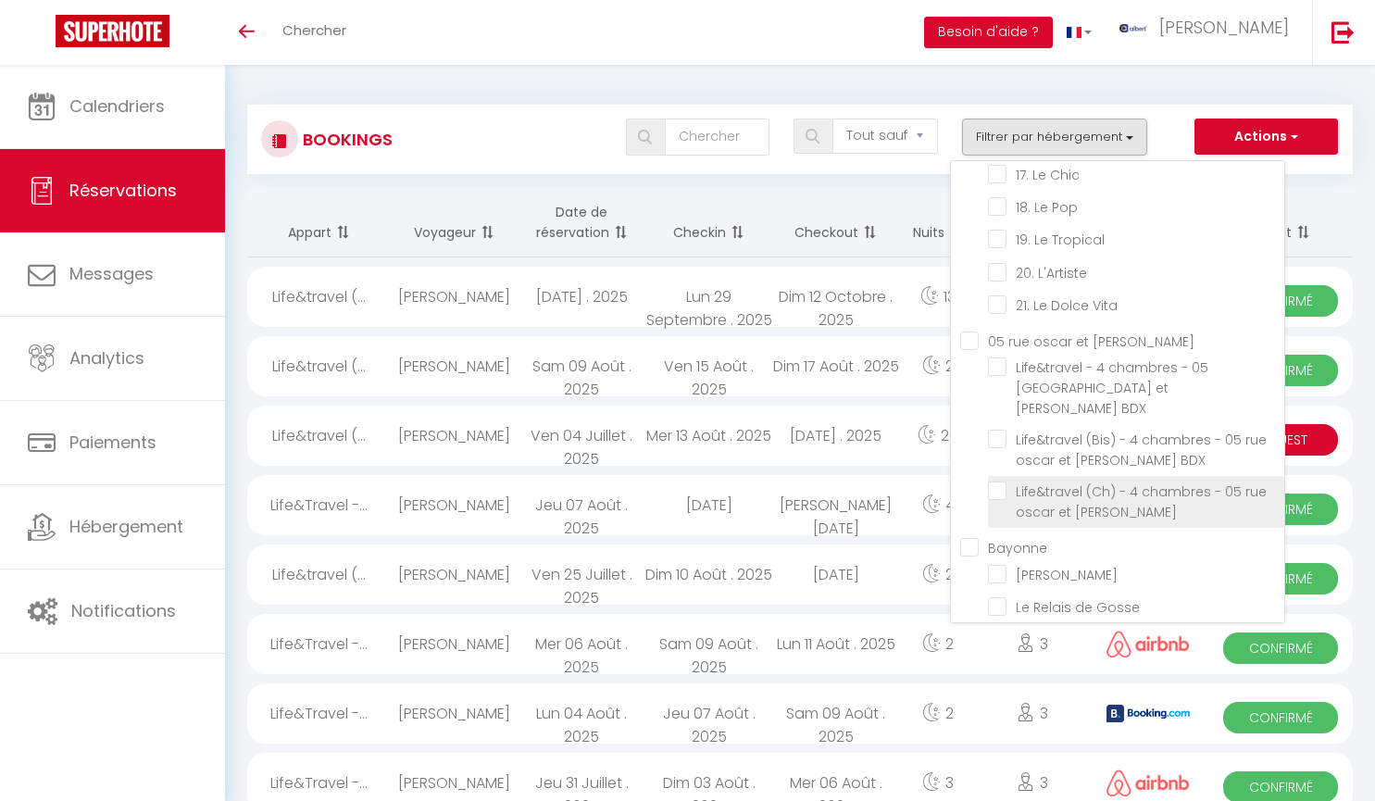
checkbox input "false"
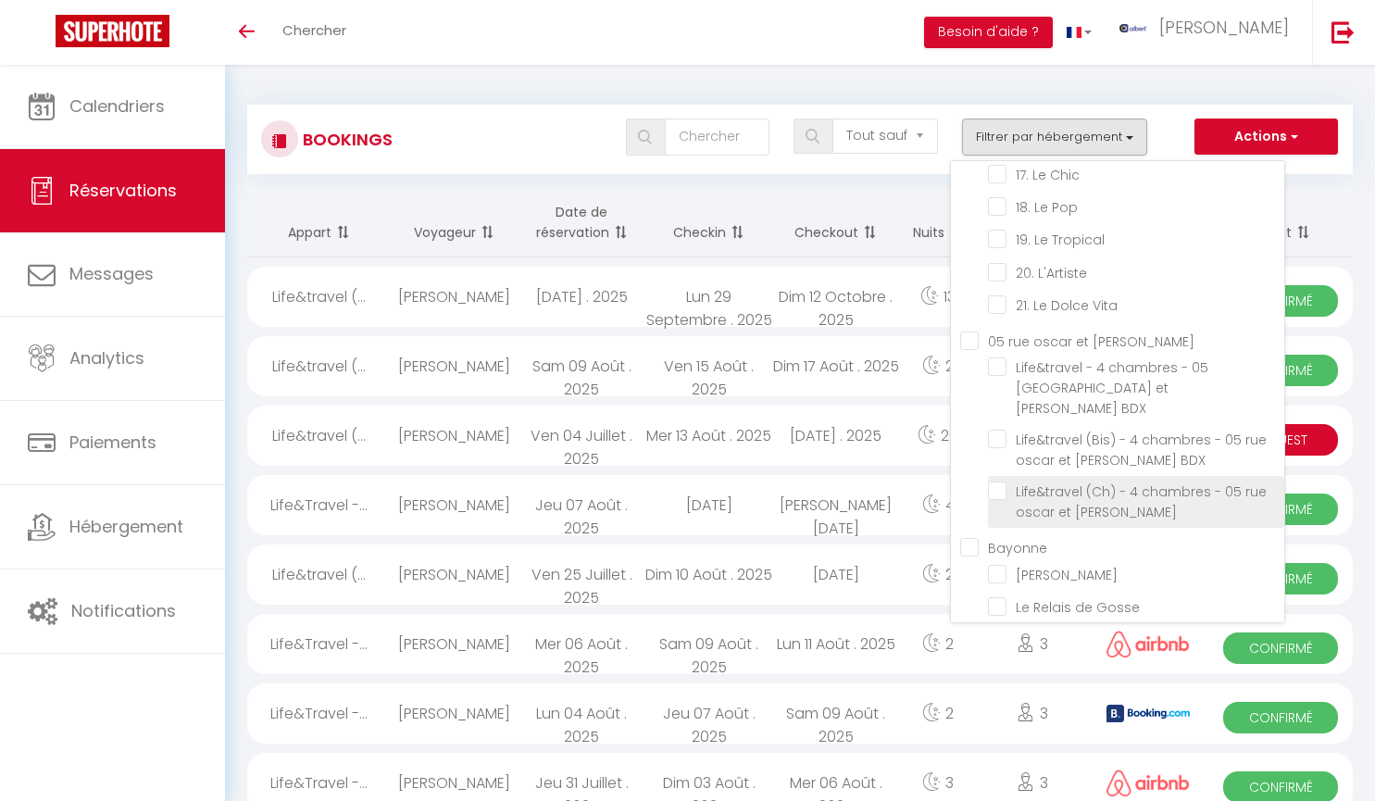
checkbox input "false"
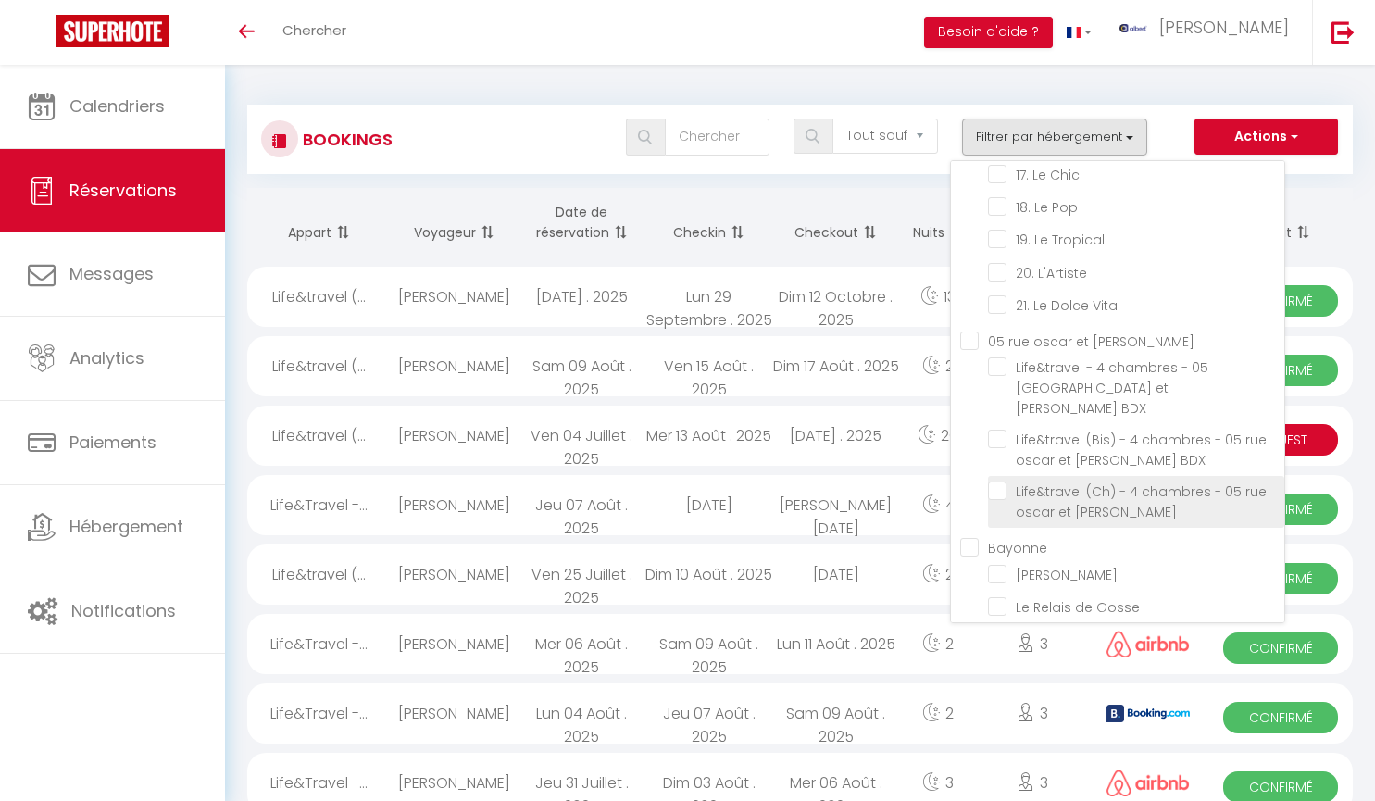
checkbox input "false"
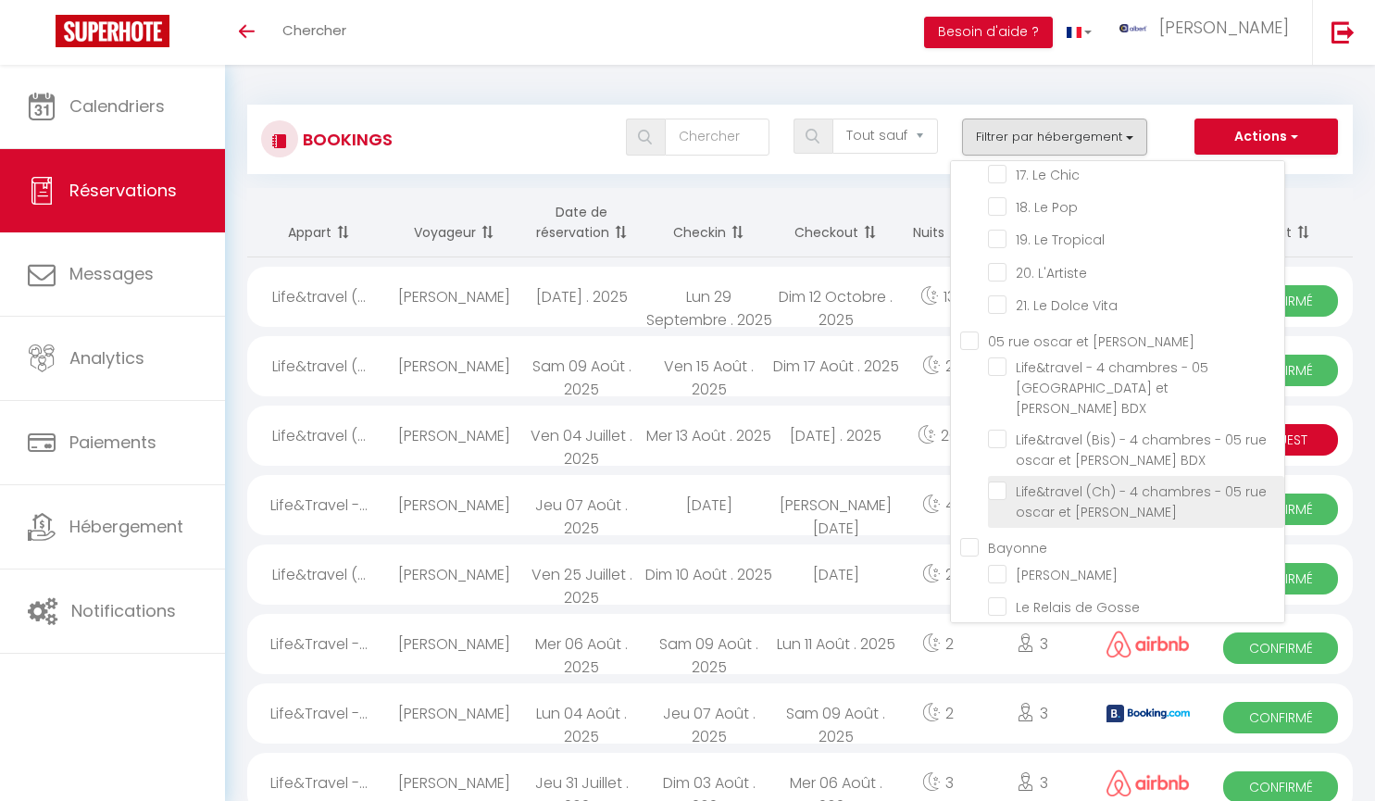
checkbox input "false"
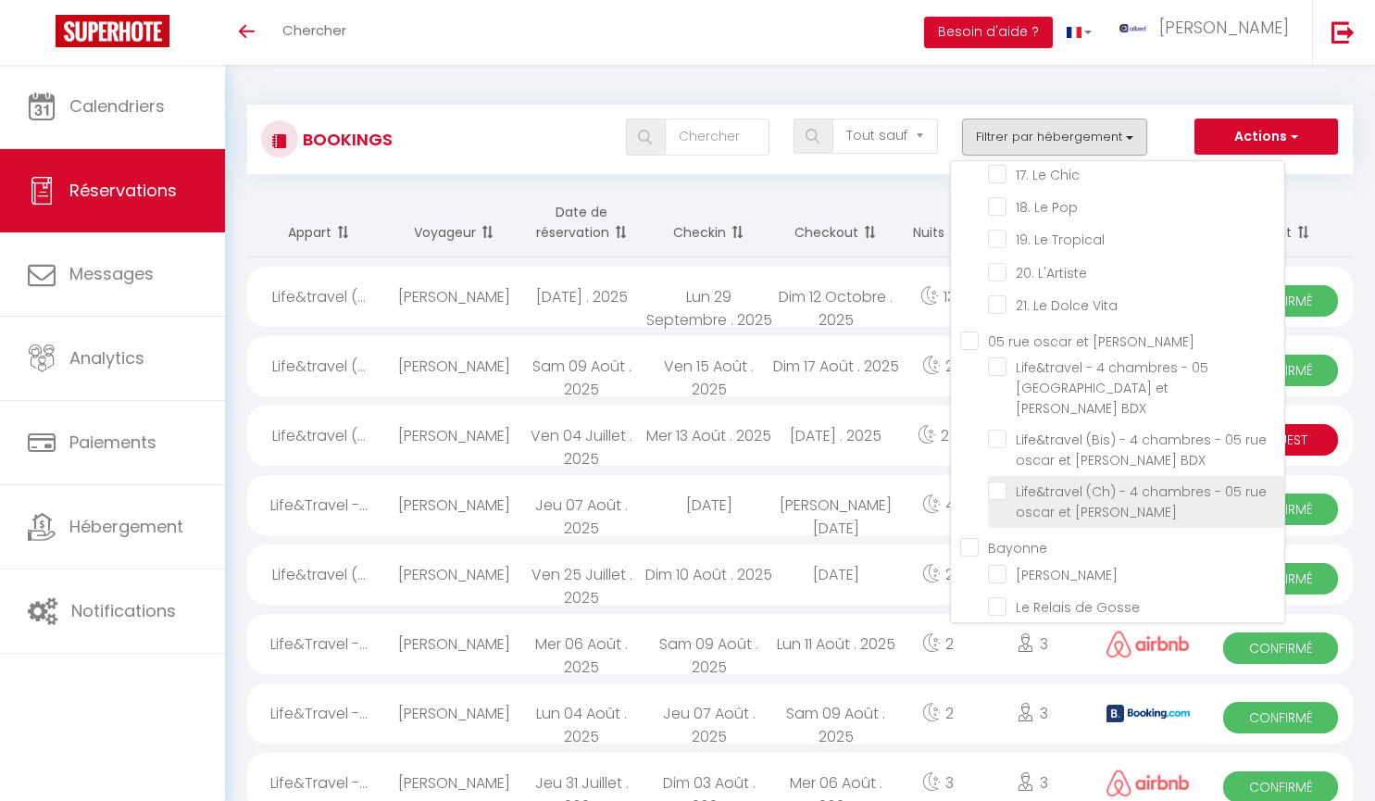
checkbox input "false"
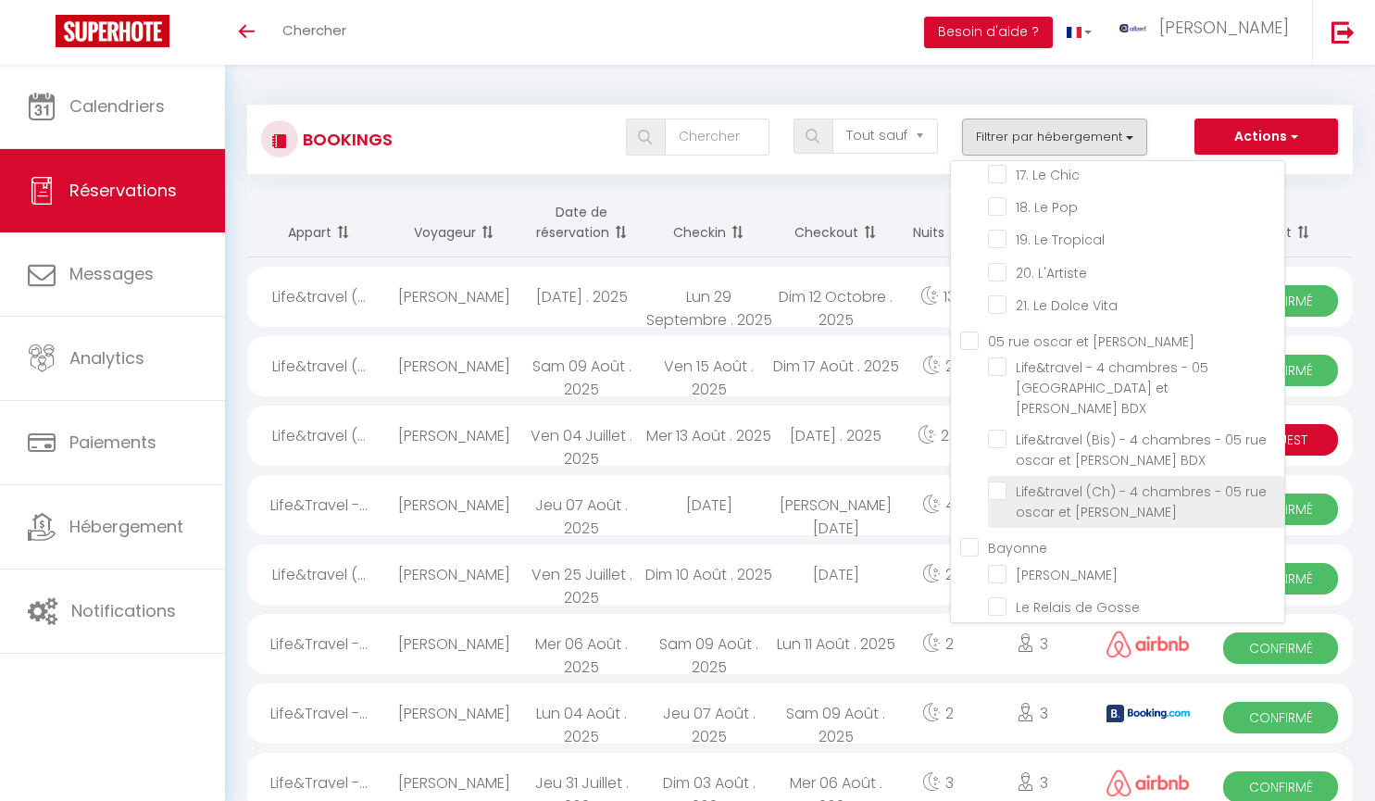
checkbox input "false"
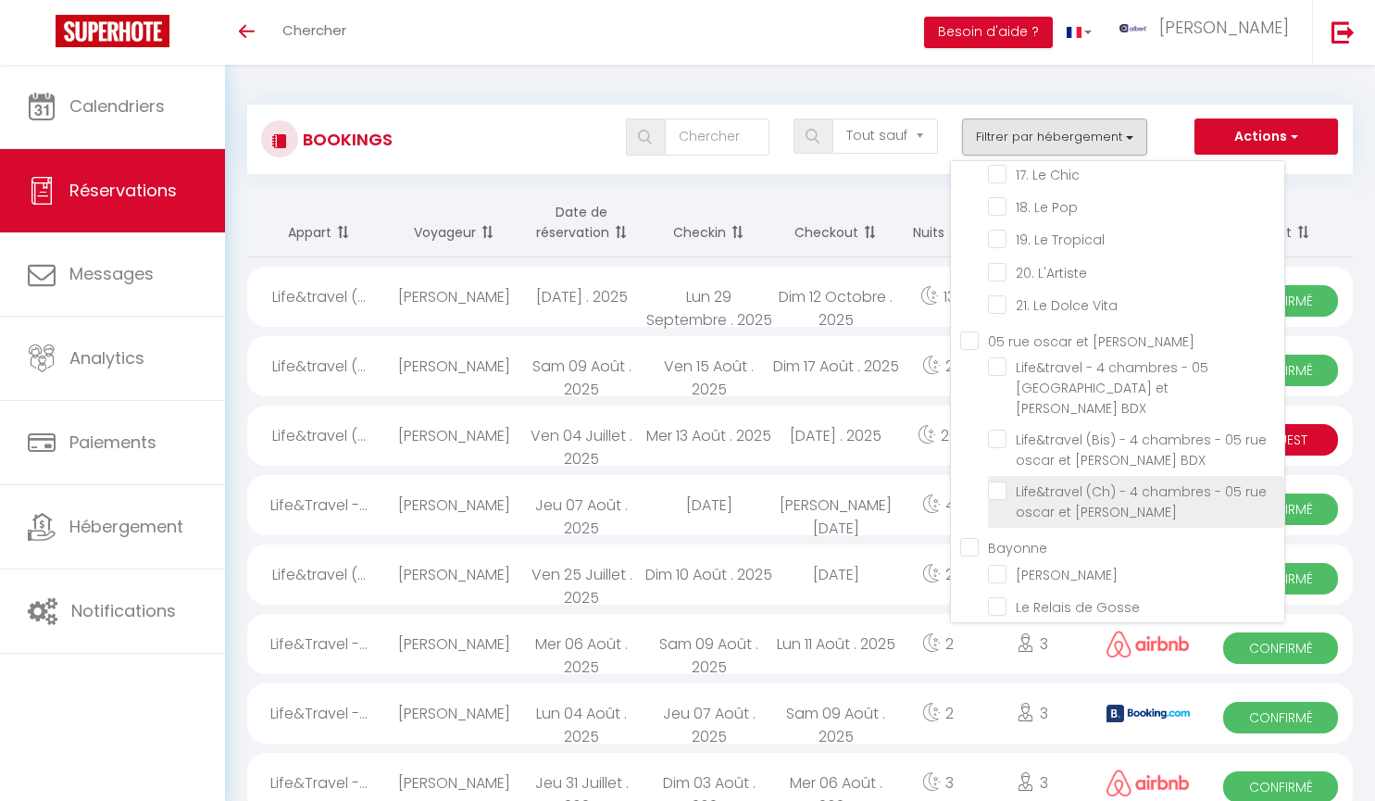
checkbox input "false"
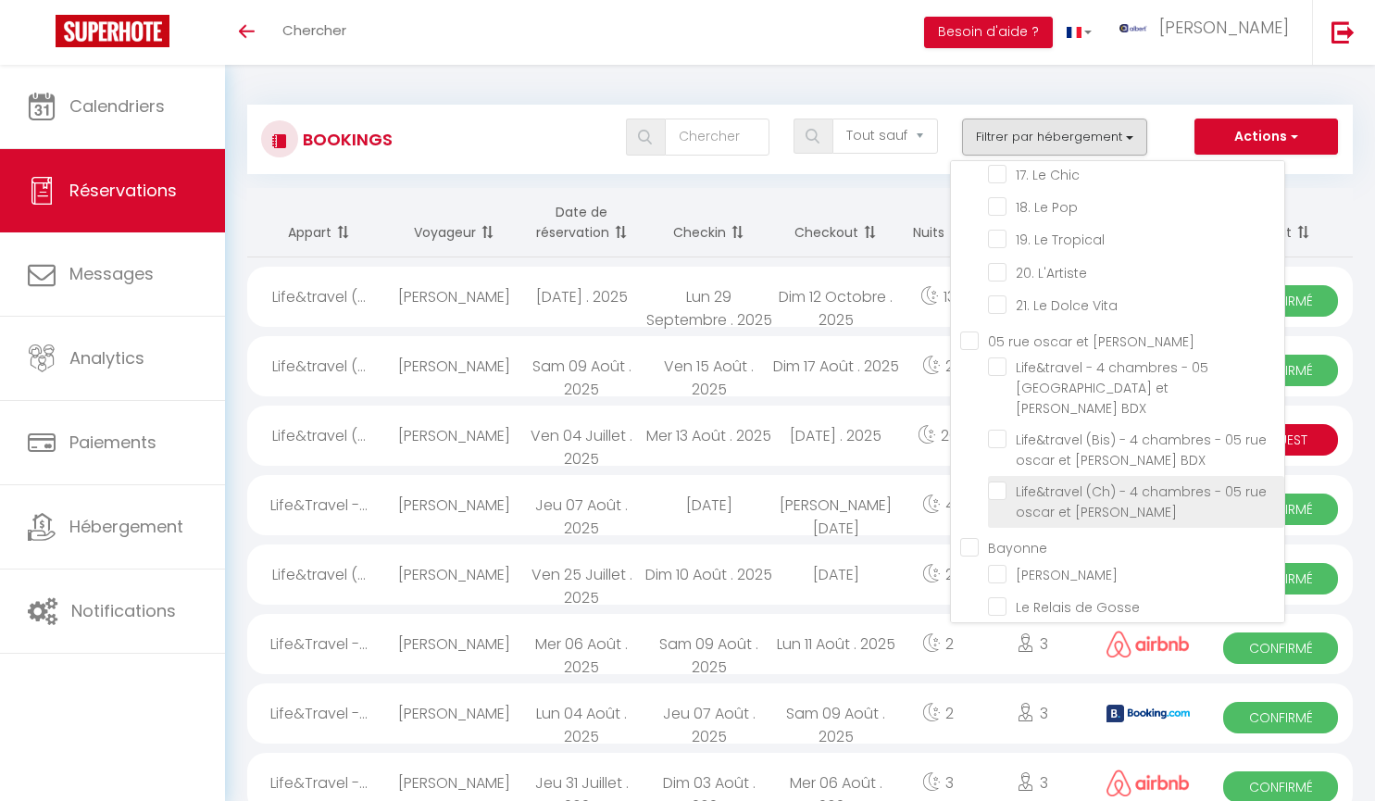
checkbox input "false"
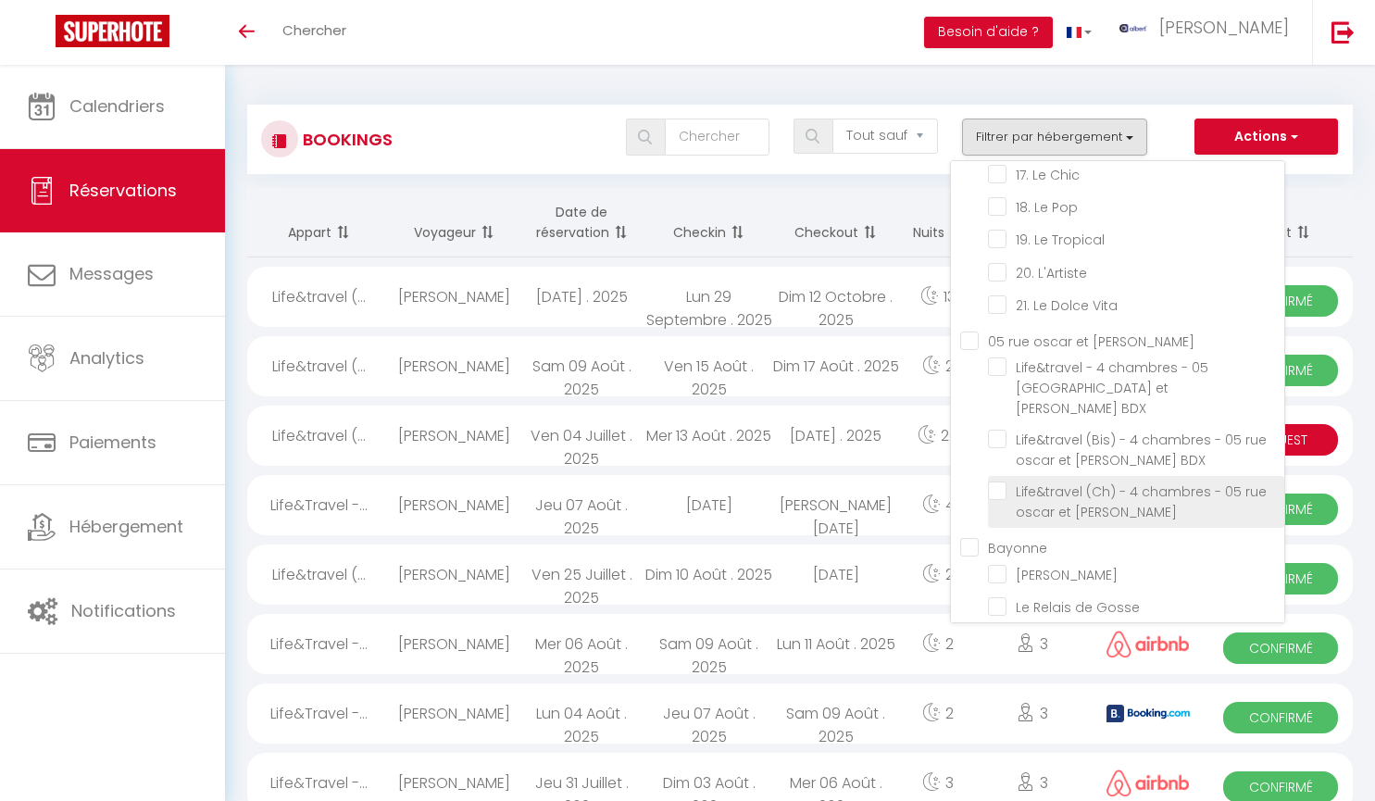
checkbox input "false"
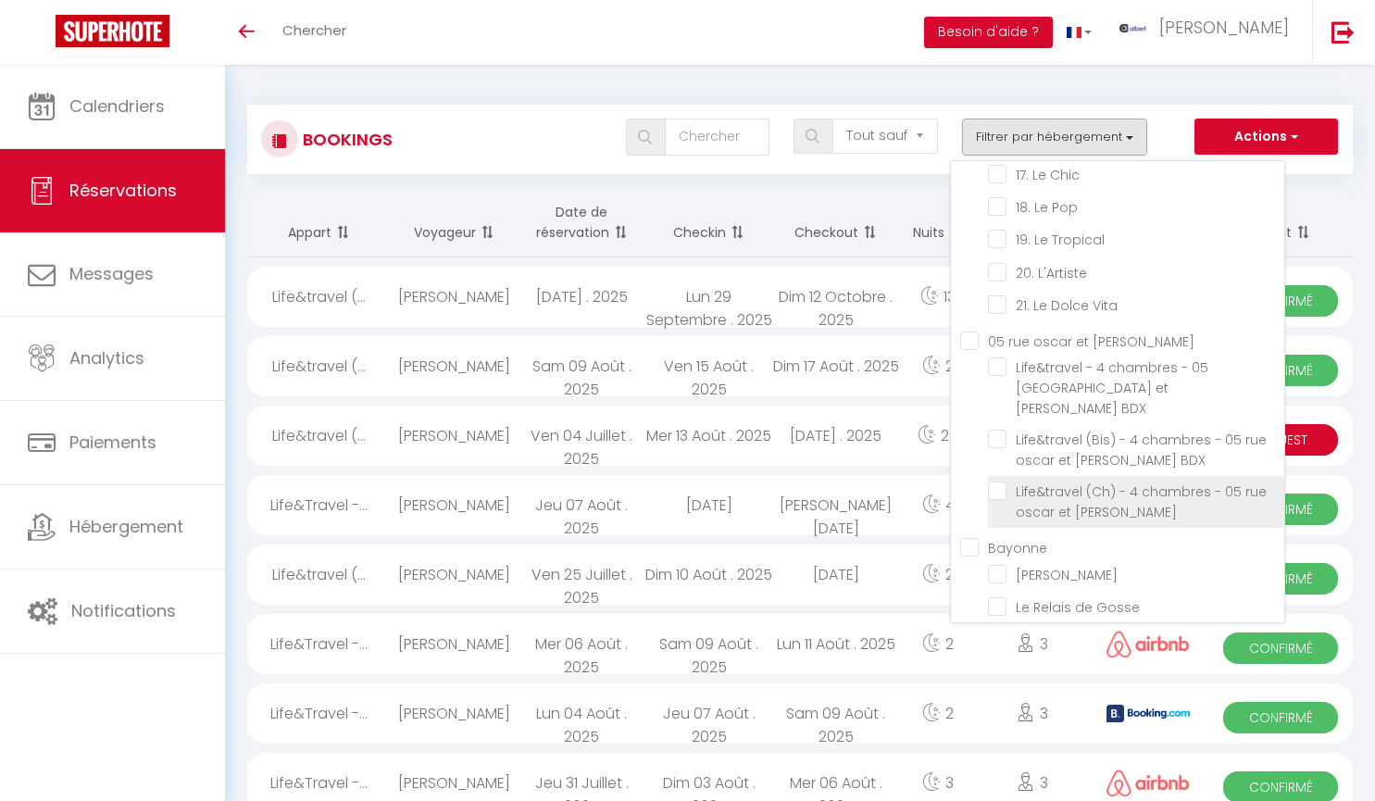
checkbox input "false"
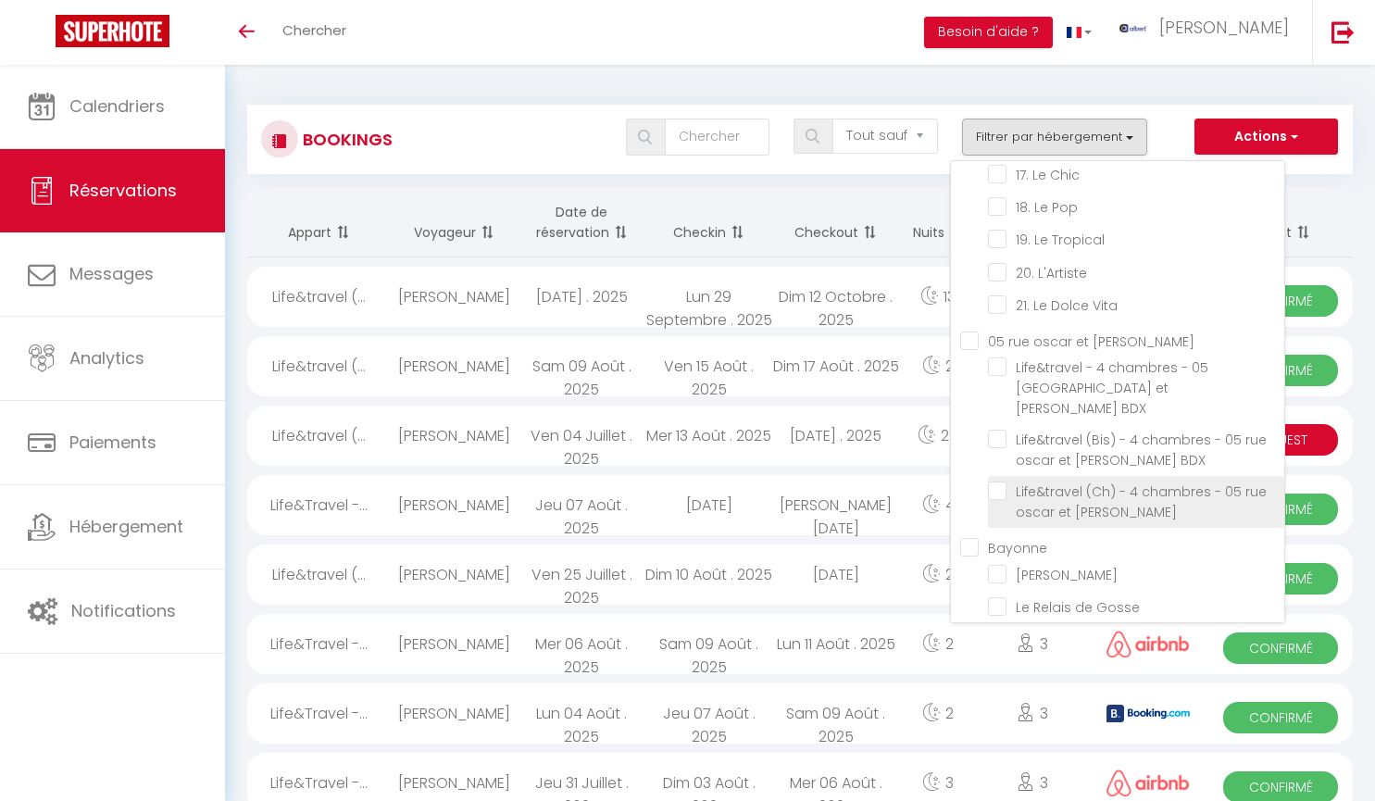
checkbox input "false"
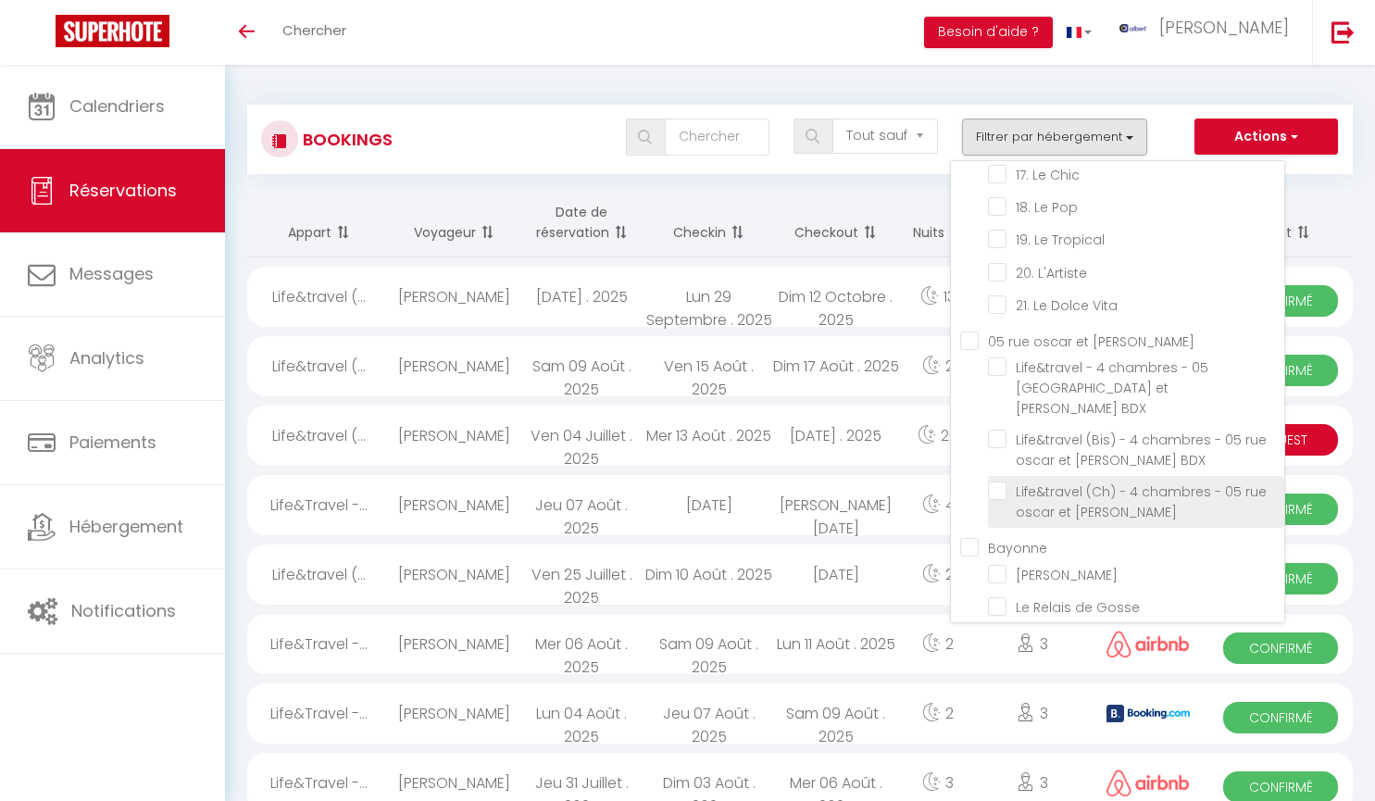
checkbox input "false"
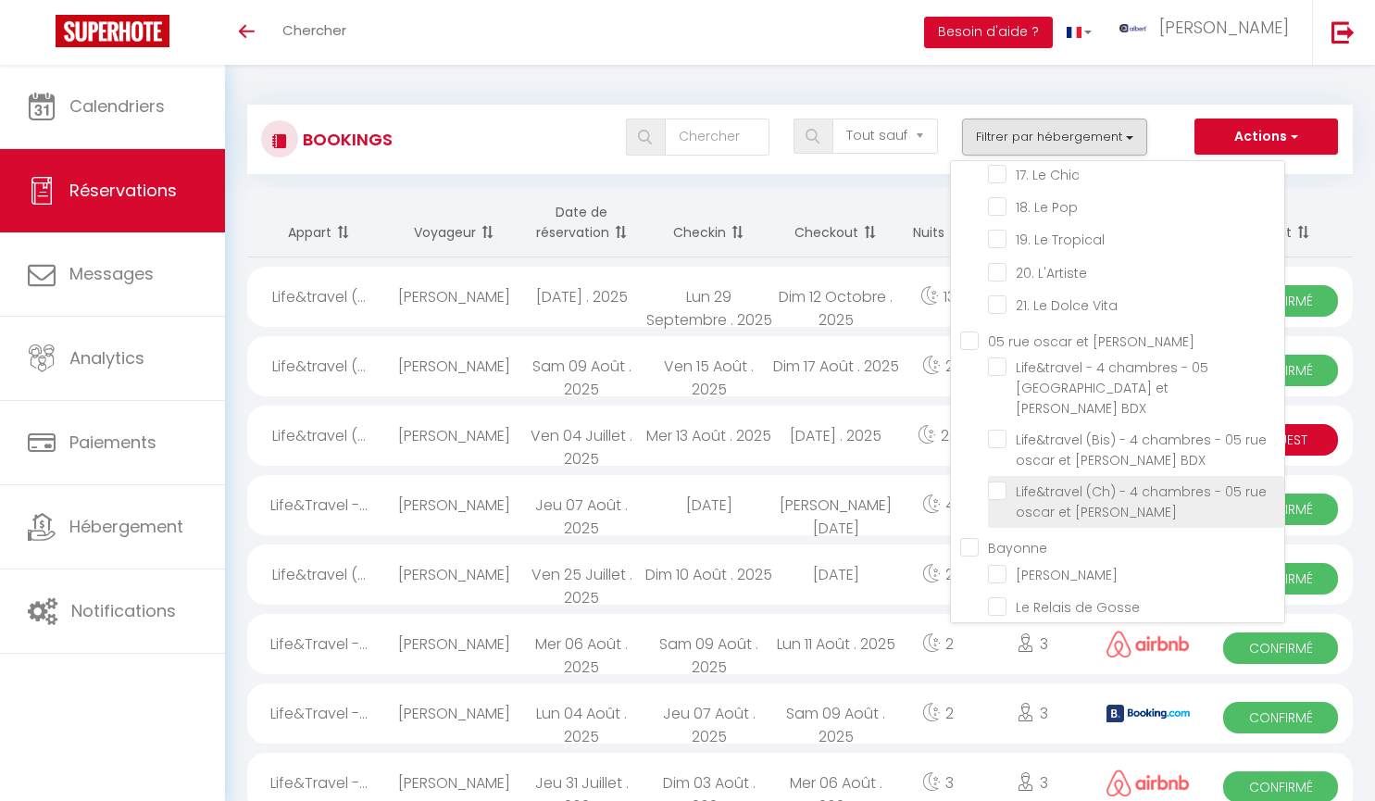
checkbox input "false"
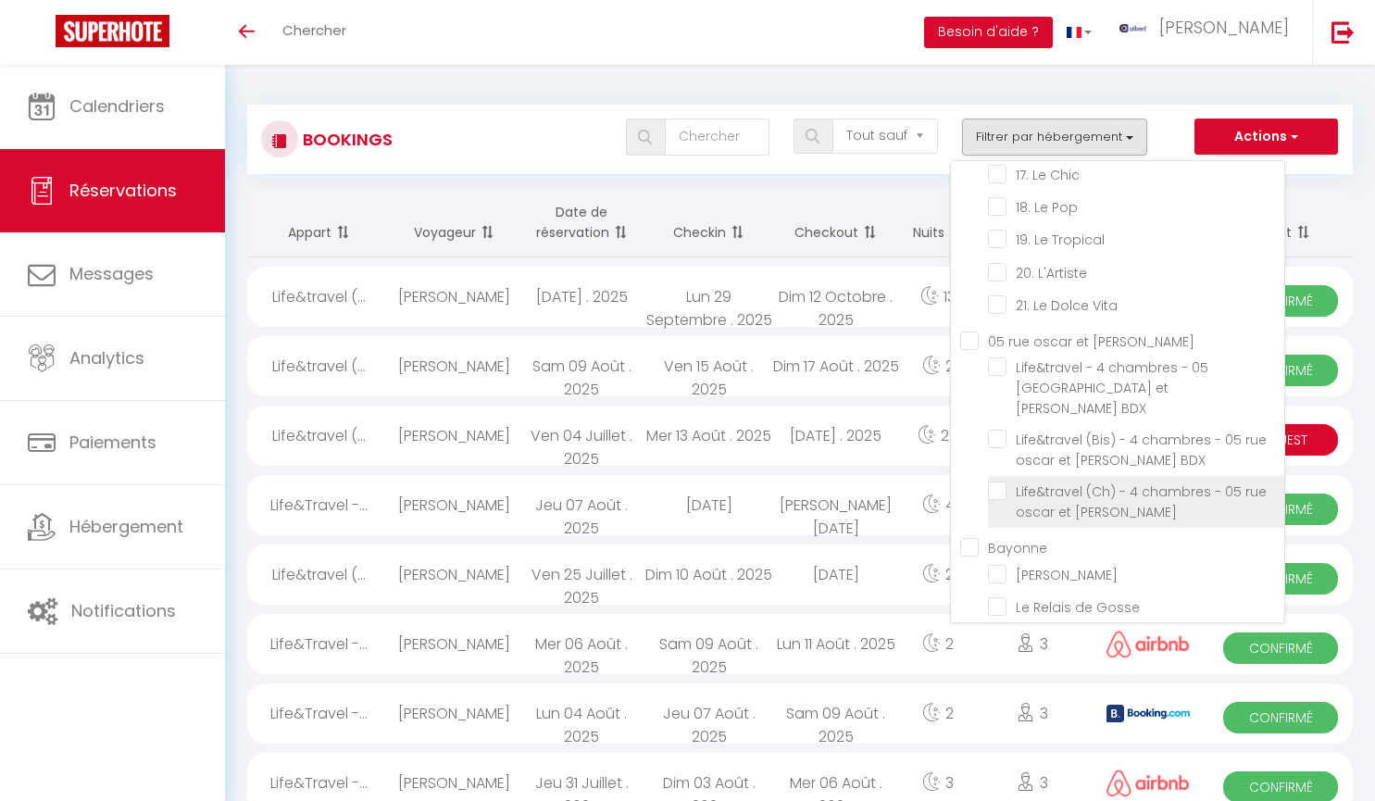
checkbox input "false"
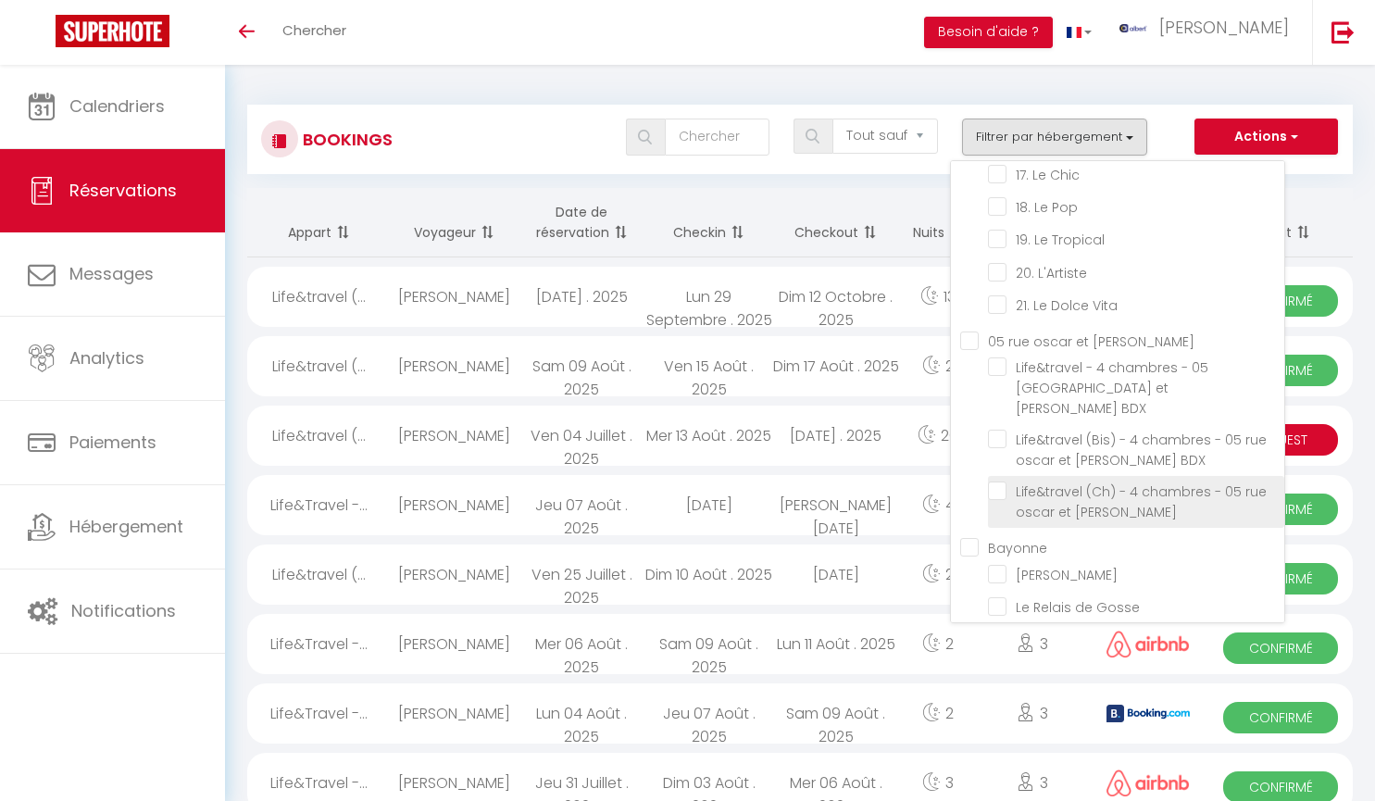
checkbox input "false"
